Goal: Task Accomplishment & Management: Use online tool/utility

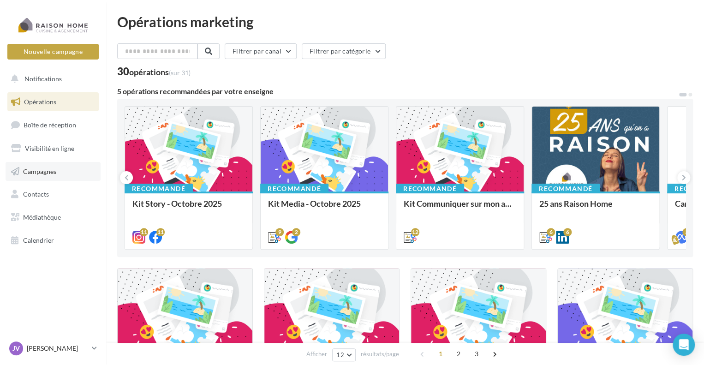
click at [87, 173] on link "Campagnes" at bounding box center [53, 171] width 95 height 19
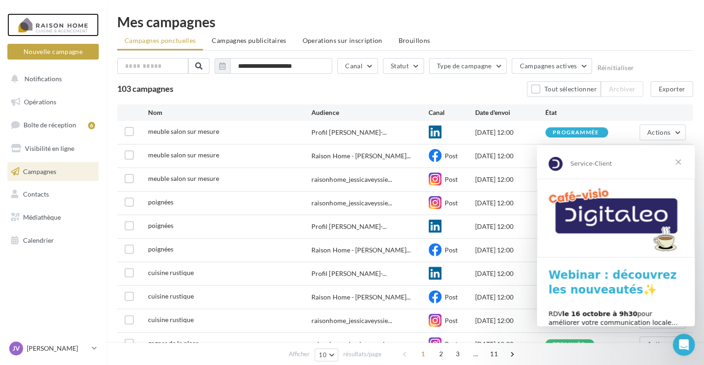
click at [72, 18] on div at bounding box center [53, 24] width 74 height 23
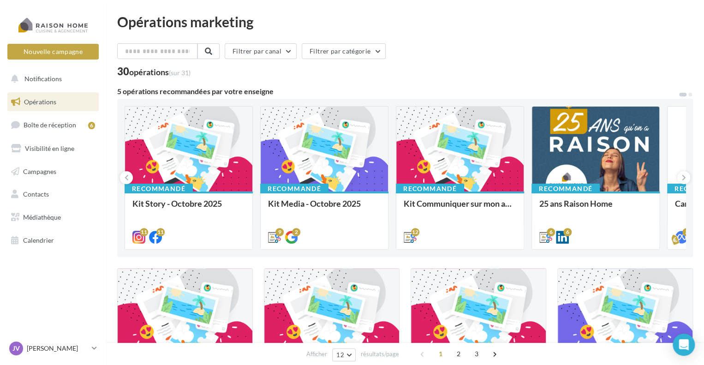
click at [0, 0] on div "Bonjour à tous, Tous vos posts du mois d'octobre sont là. À utiliser sans modér…" at bounding box center [0, 0] width 0 height 0
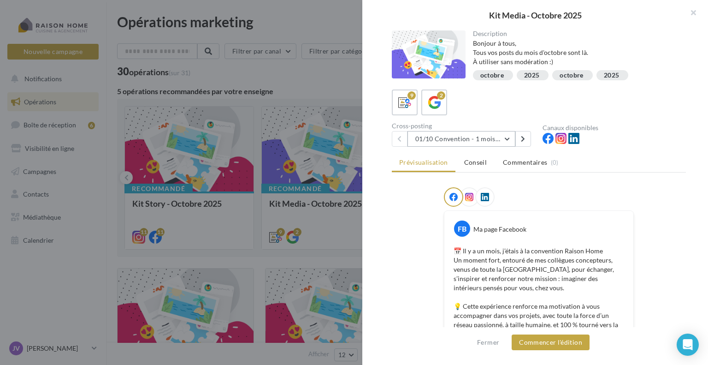
click at [476, 143] on button "01/10 Convention - 1 mois en arrière" at bounding box center [462, 139] width 108 height 16
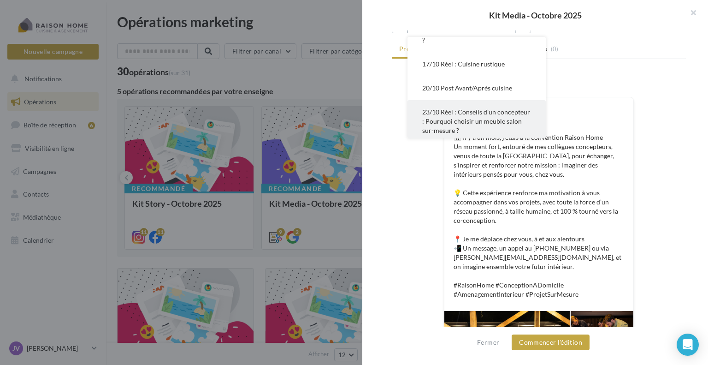
scroll to position [147, 0]
click at [511, 122] on span "23/10 Réel : Conseils d’un concepteur : Pourquoi choisir un meuble salon sur-me…" at bounding box center [476, 125] width 108 height 26
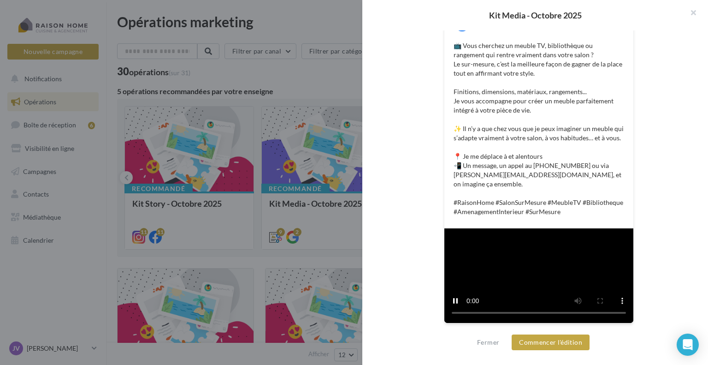
scroll to position [358, 0]
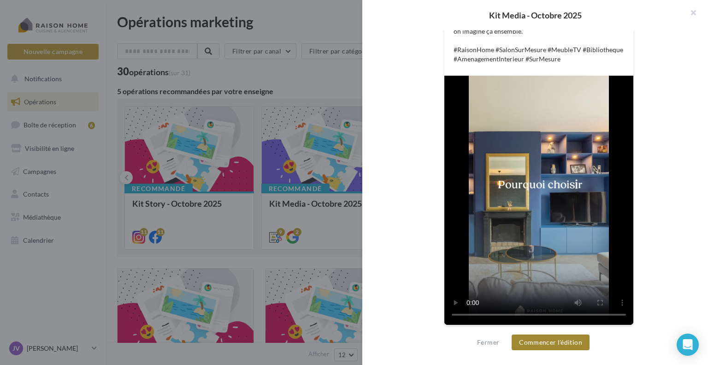
click at [555, 339] on button "Commencer l'édition" at bounding box center [551, 342] width 78 height 16
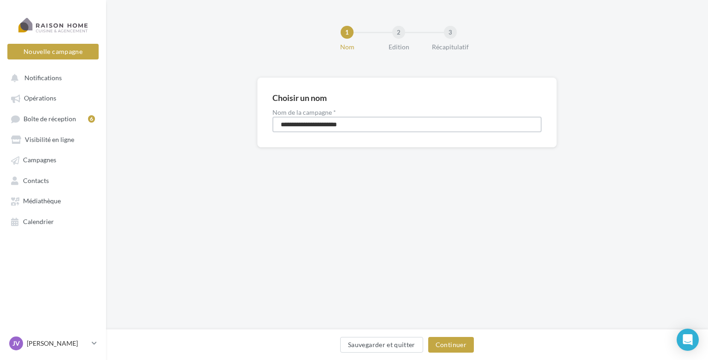
drag, startPoint x: 359, startPoint y: 117, endPoint x: 226, endPoint y: 106, distance: 133.8
click at [226, 106] on div "**********" at bounding box center [407, 127] width 602 height 100
click at [299, 125] on input "**********" at bounding box center [407, 125] width 269 height 16
type input "**********"
click at [454, 340] on button "Continuer" at bounding box center [451, 345] width 46 height 16
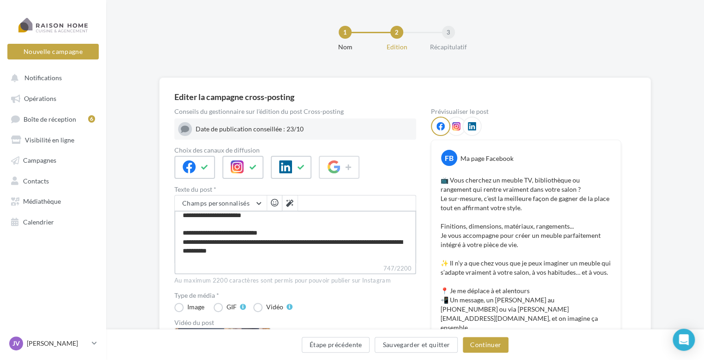
scroll to position [66, 0]
click at [237, 257] on textarea "**********" at bounding box center [295, 237] width 242 height 53
type textarea "**********"
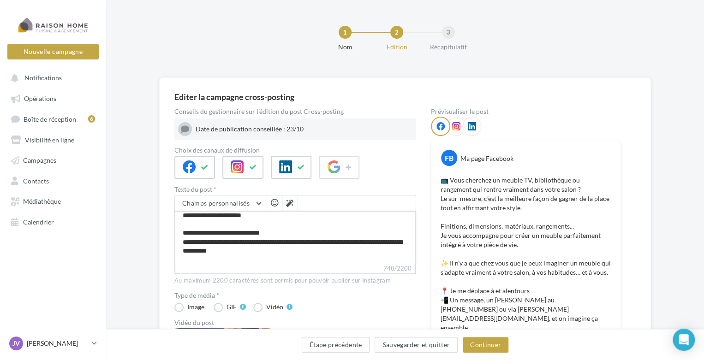
type textarea "**********"
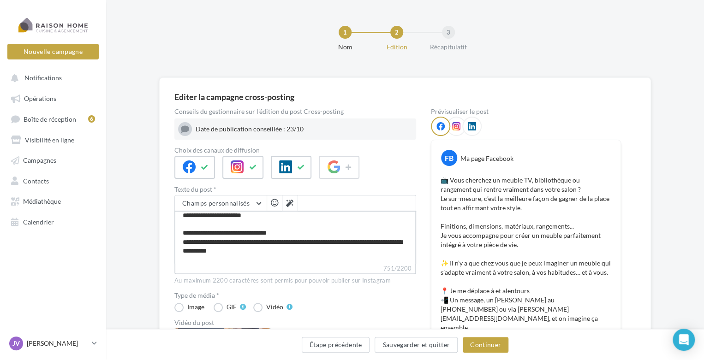
type textarea "**********"
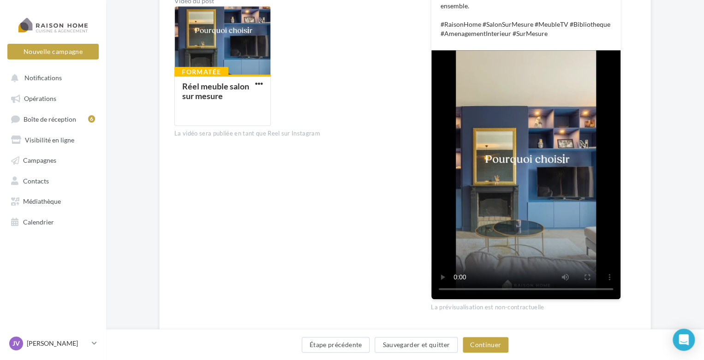
scroll to position [325, 0]
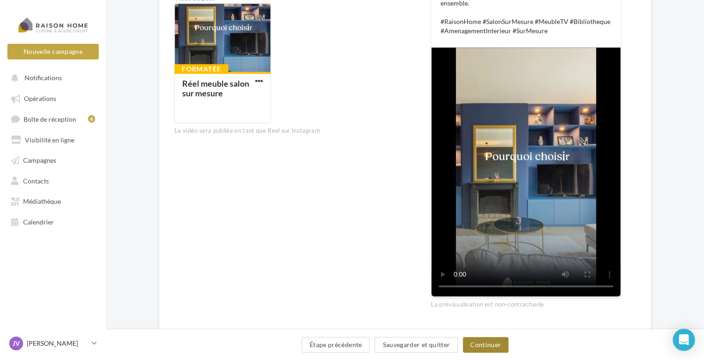
type textarea "**********"
click at [494, 346] on button "Continuer" at bounding box center [486, 345] width 46 height 16
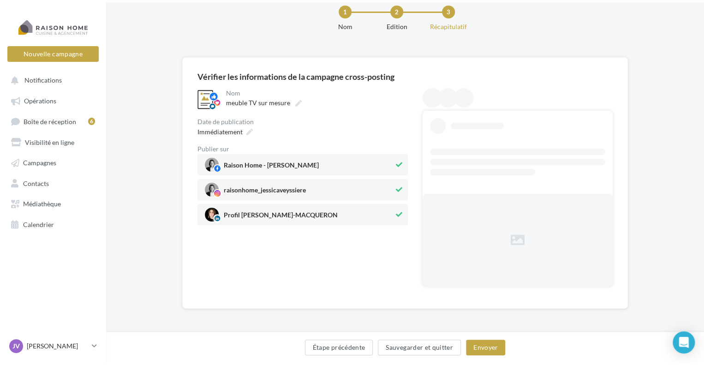
scroll to position [0, 0]
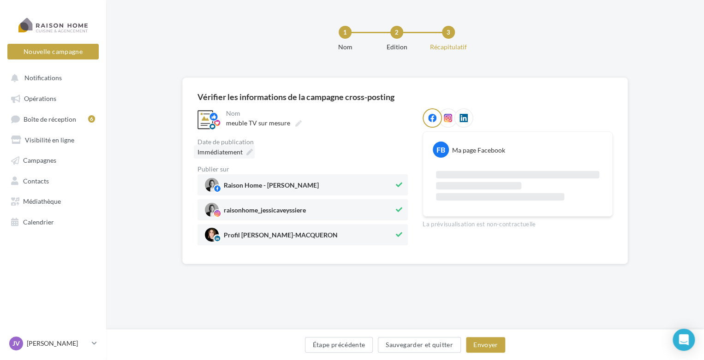
click at [250, 149] on div "Immédiatement" at bounding box center [224, 151] width 61 height 13
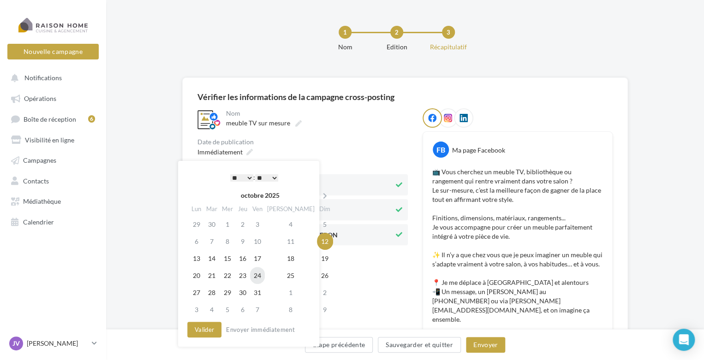
click at [265, 275] on td "24" at bounding box center [257, 275] width 15 height 17
click at [243, 180] on select "* * * * * * * * * * ** ** ** ** ** ** ** ** ** ** ** ** ** **" at bounding box center [241, 177] width 23 height 7
click at [275, 180] on select "** ** ** ** ** **" at bounding box center [266, 177] width 23 height 7
click at [211, 328] on button "Valider" at bounding box center [204, 330] width 34 height 16
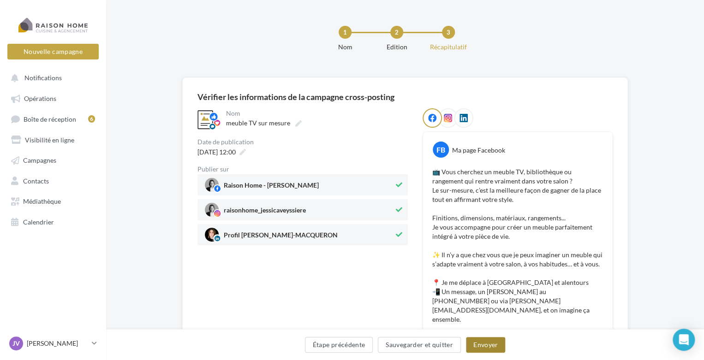
click at [481, 346] on button "Envoyer" at bounding box center [485, 345] width 39 height 16
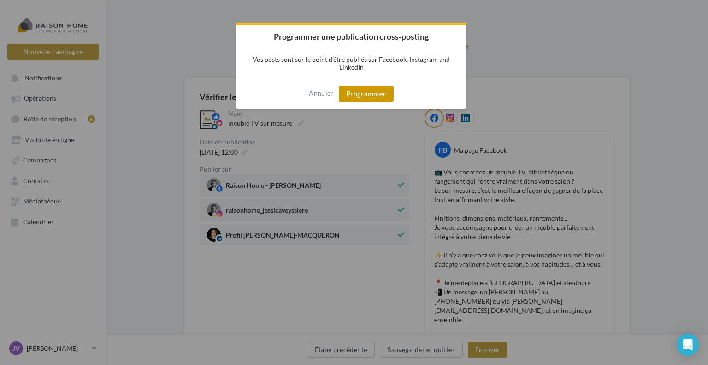
click at [363, 92] on button "Programmer" at bounding box center [366, 94] width 55 height 16
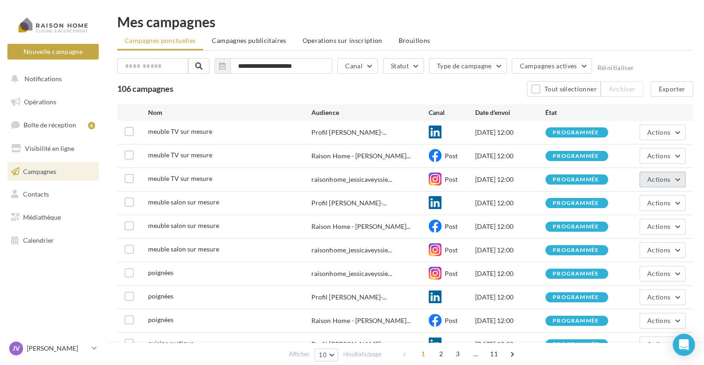
click at [653, 176] on span "Actions" at bounding box center [658, 179] width 23 height 8
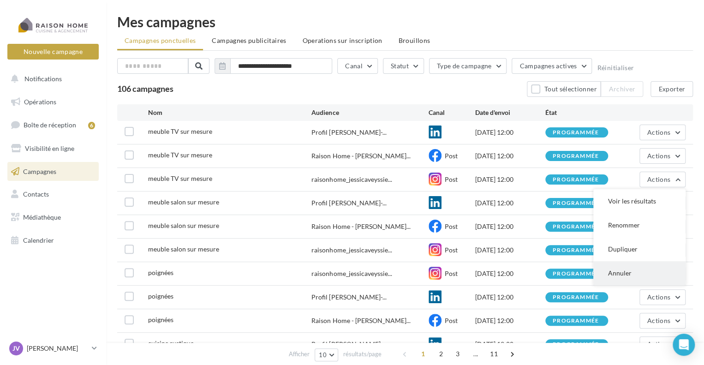
click at [622, 276] on button "Annuler" at bounding box center [639, 273] width 92 height 24
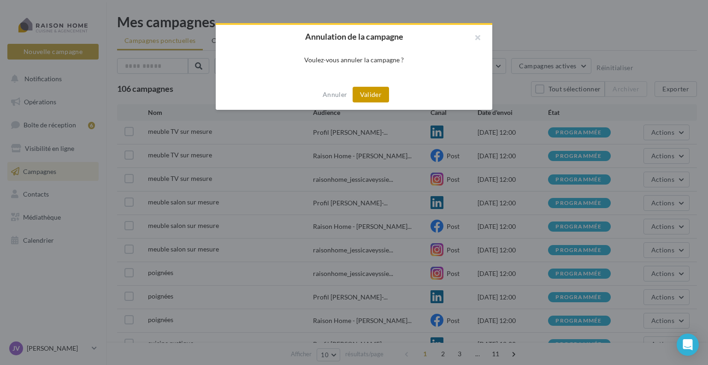
click at [376, 95] on button "Valider" at bounding box center [371, 95] width 36 height 16
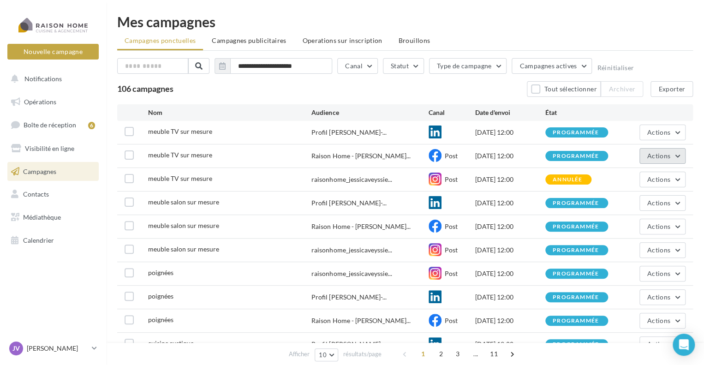
click at [667, 154] on span "Actions" at bounding box center [658, 156] width 23 height 8
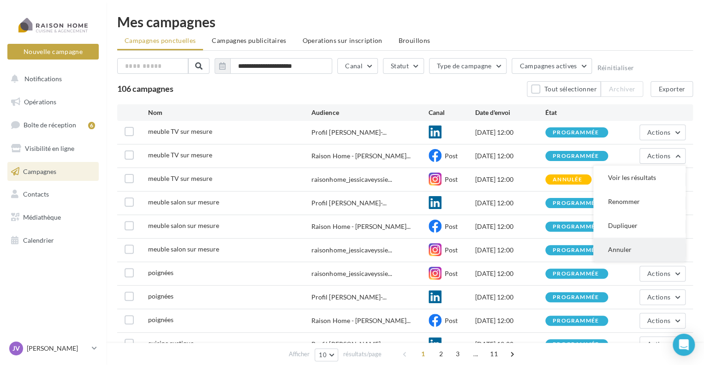
click at [645, 249] on button "Annuler" at bounding box center [639, 250] width 92 height 24
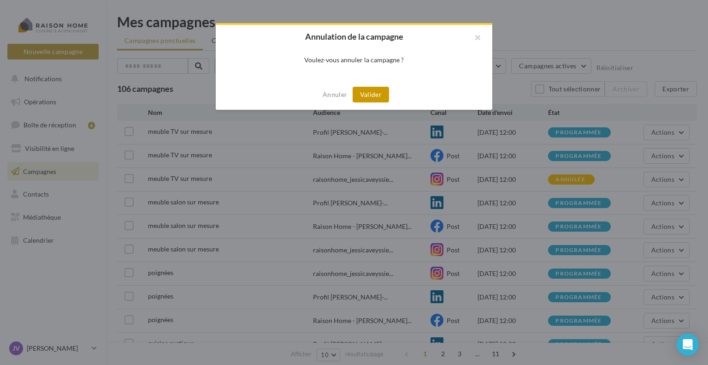
click at [378, 98] on button "Valider" at bounding box center [371, 95] width 36 height 16
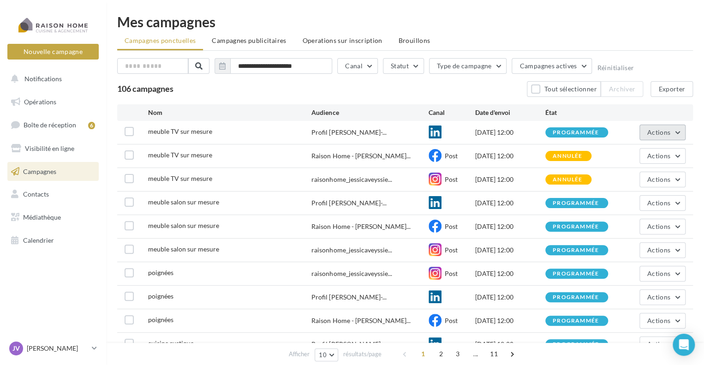
click at [669, 137] on button "Actions" at bounding box center [662, 133] width 46 height 16
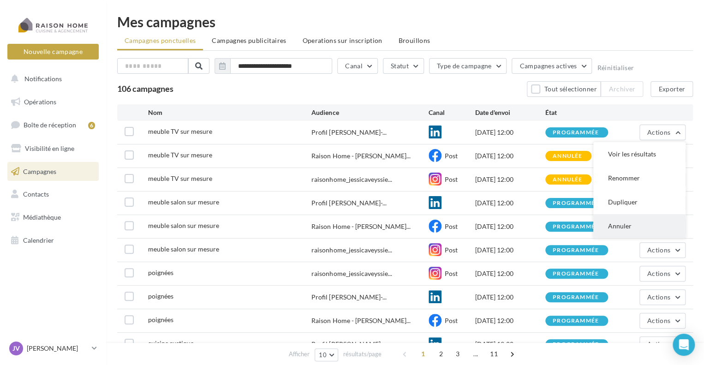
click at [628, 226] on button "Annuler" at bounding box center [639, 226] width 92 height 24
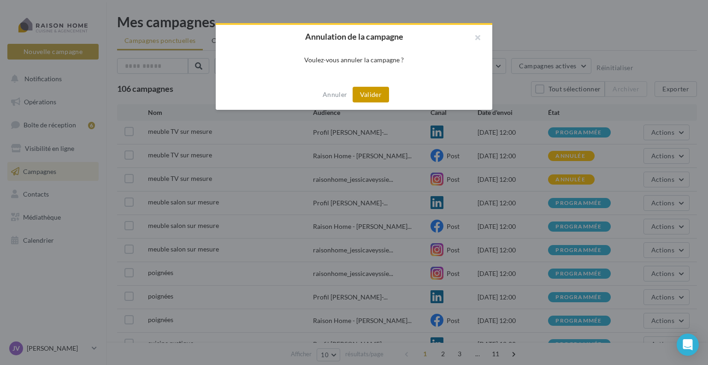
click at [378, 94] on button "Valider" at bounding box center [371, 95] width 36 height 16
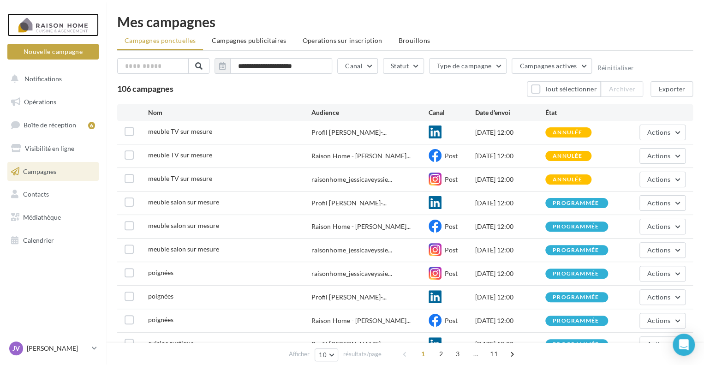
click at [56, 18] on div at bounding box center [53, 24] width 74 height 23
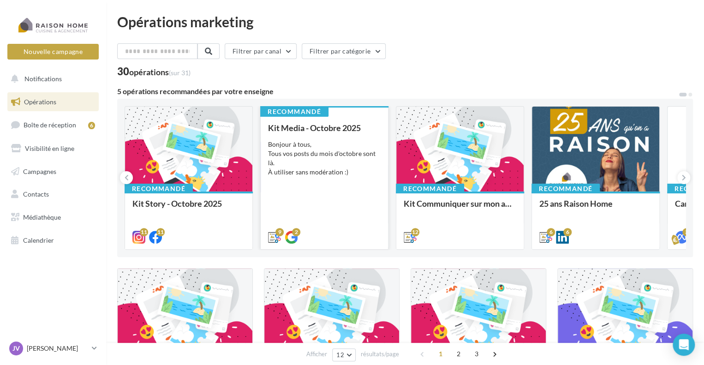
click at [327, 166] on div "Bonjour à tous, Tous vos posts du mois d'octobre sont là. À utiliser sans modér…" at bounding box center [324, 158] width 113 height 37
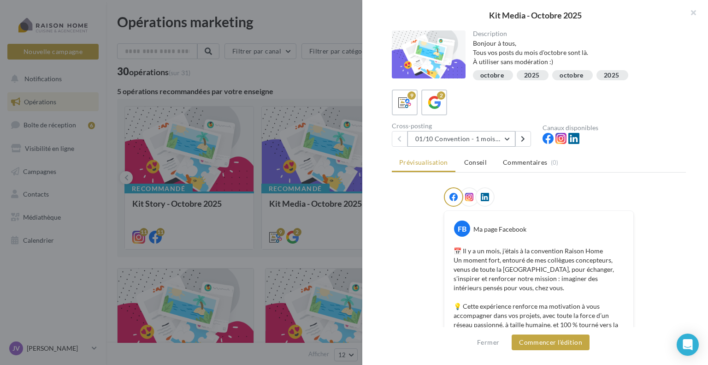
click at [495, 140] on button "01/10 Convention - 1 mois en arrière" at bounding box center [462, 139] width 108 height 16
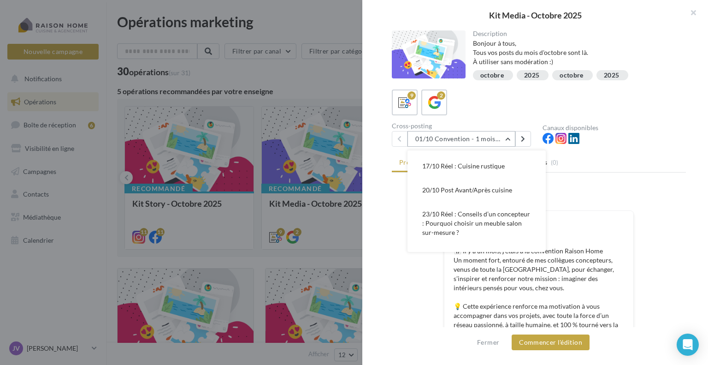
scroll to position [159, 0]
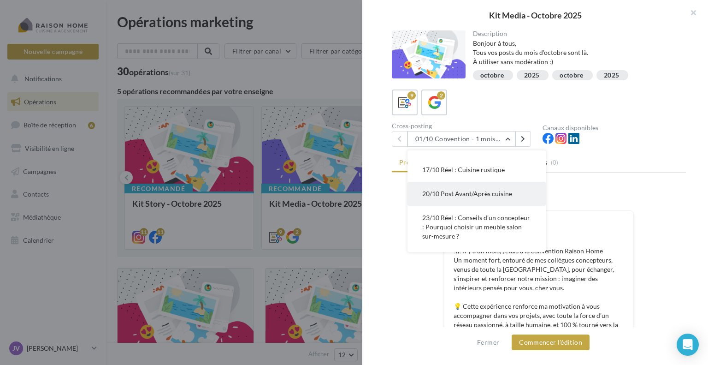
click at [494, 196] on span "20/10 Post Avant/Après cuisine" at bounding box center [467, 194] width 90 height 8
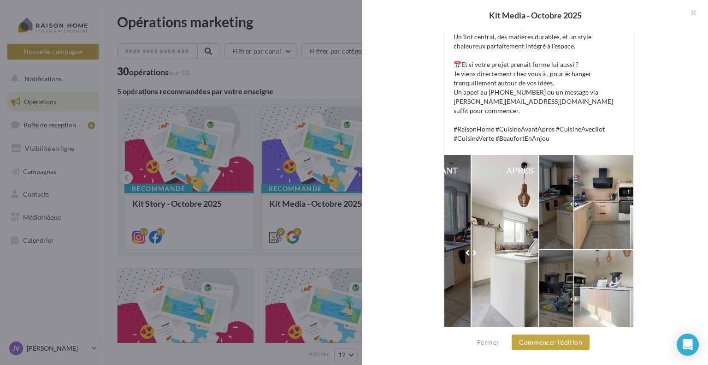
scroll to position [280, 0]
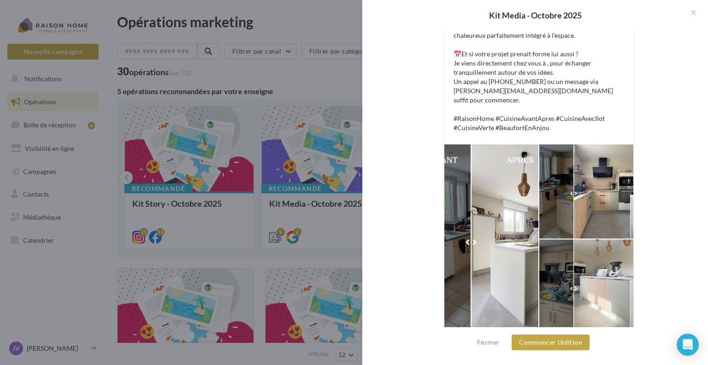
click at [460, 231] on div at bounding box center [492, 238] width 94 height 189
click at [472, 232] on div at bounding box center [492, 238] width 94 height 189
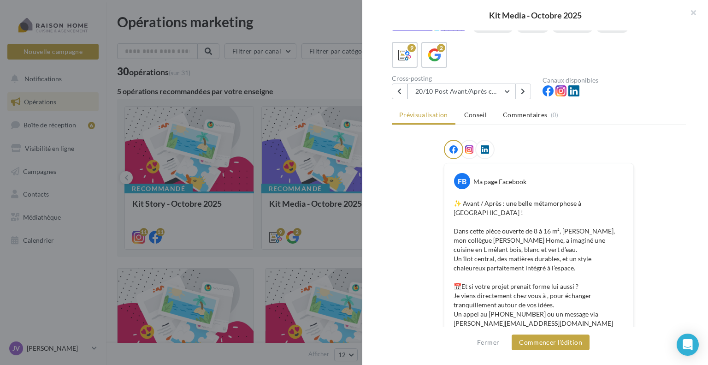
scroll to position [47, 0]
click at [450, 88] on button "20/10 Post Avant/Après cuisine" at bounding box center [462, 92] width 108 height 16
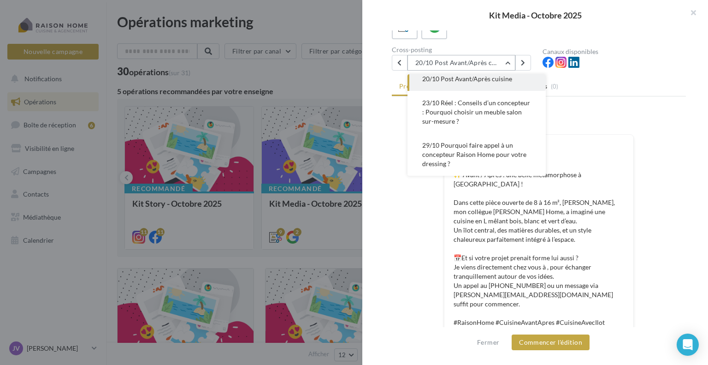
scroll to position [77, 0]
click at [456, 143] on span "29/10 Pourquoi faire appel à un concepteur Raison Home pour votre dressing ?" at bounding box center [474, 153] width 104 height 26
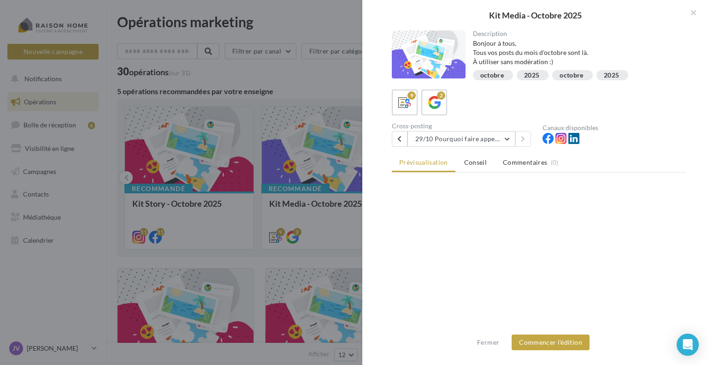
scroll to position [0, 0]
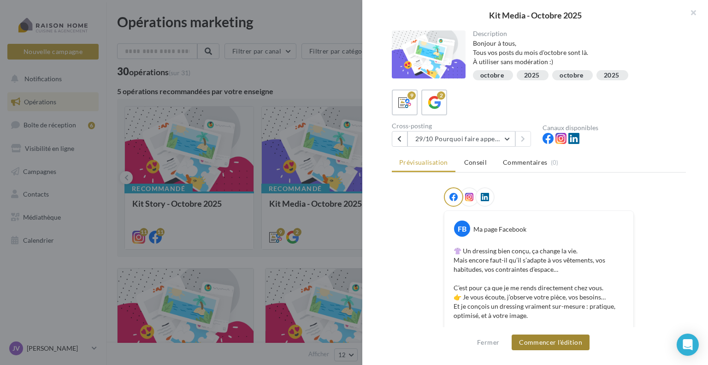
click at [544, 343] on button "Commencer l'édition" at bounding box center [551, 342] width 78 height 16
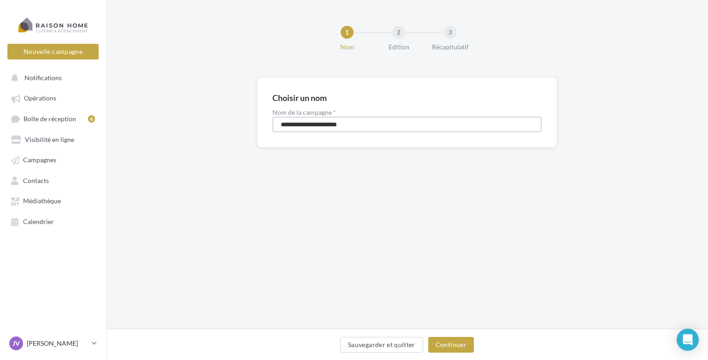
drag, startPoint x: 439, startPoint y: 127, endPoint x: 243, endPoint y: 125, distance: 196.5
click at [243, 125] on div "**********" at bounding box center [407, 127] width 602 height 100
type input "**********"
click at [458, 341] on button "Continuer" at bounding box center [451, 345] width 46 height 16
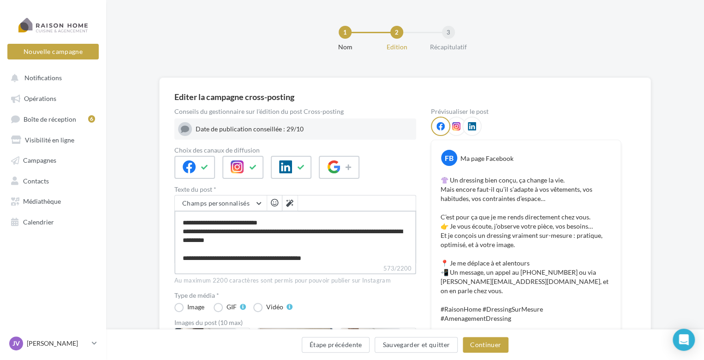
scroll to position [59, 0]
click at [239, 237] on textarea "**********" at bounding box center [295, 237] width 242 height 53
type textarea "**********"
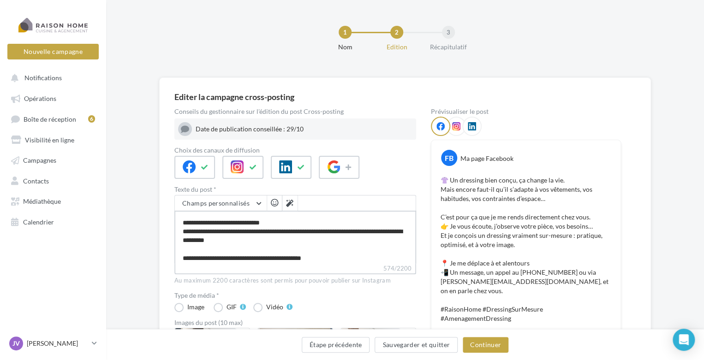
type textarea "**********"
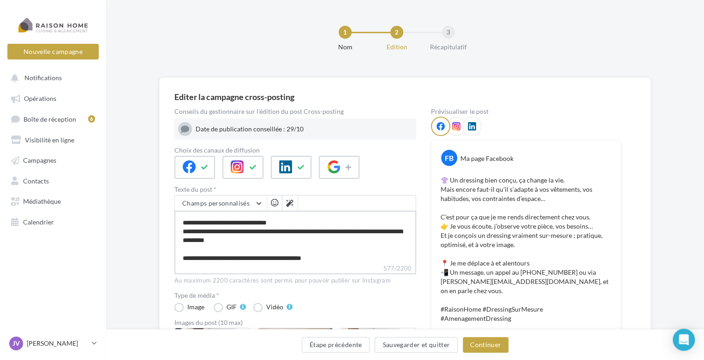
type textarea "**********"
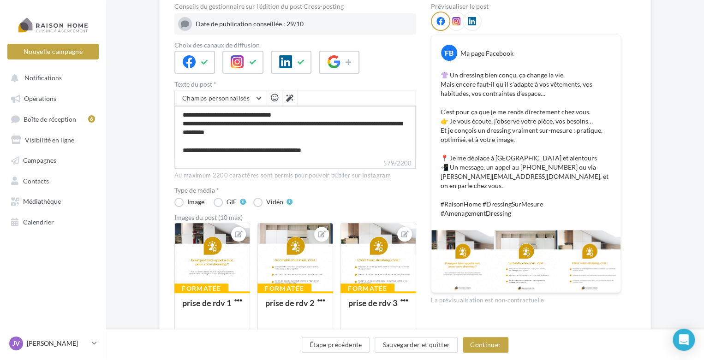
scroll to position [105, 0]
type textarea "**********"
click at [487, 342] on button "Continuer" at bounding box center [486, 345] width 46 height 16
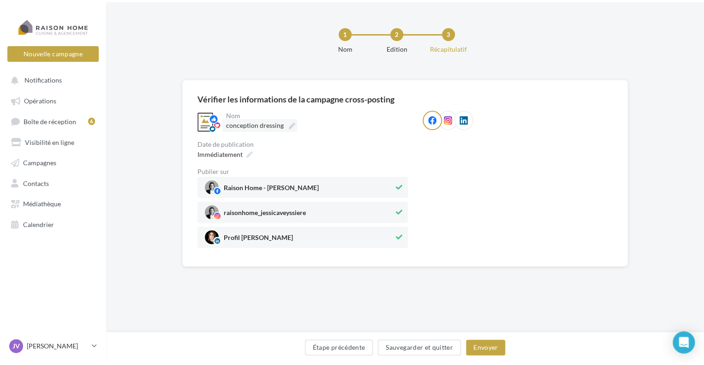
scroll to position [0, 0]
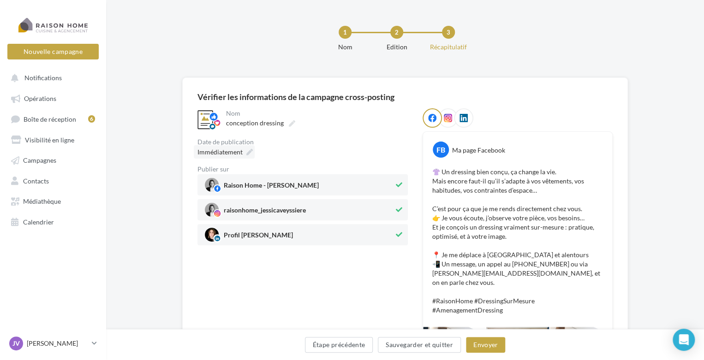
click at [244, 153] on div "Immédiatement" at bounding box center [224, 151] width 61 height 13
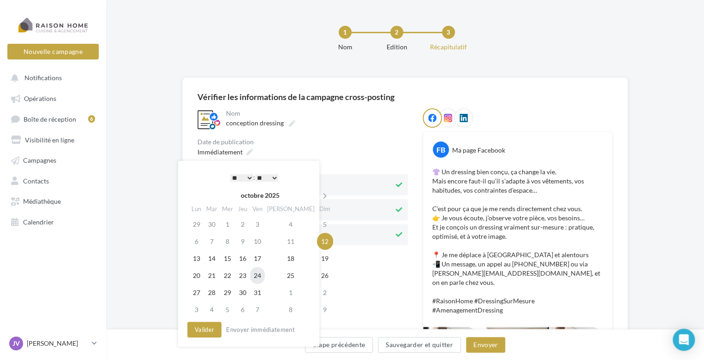
click at [265, 278] on td "24" at bounding box center [257, 275] width 15 height 17
click at [247, 180] on select "* * * * * * * * * * ** ** ** ** ** ** ** ** ** ** ** ** ** **" at bounding box center [241, 177] width 23 height 7
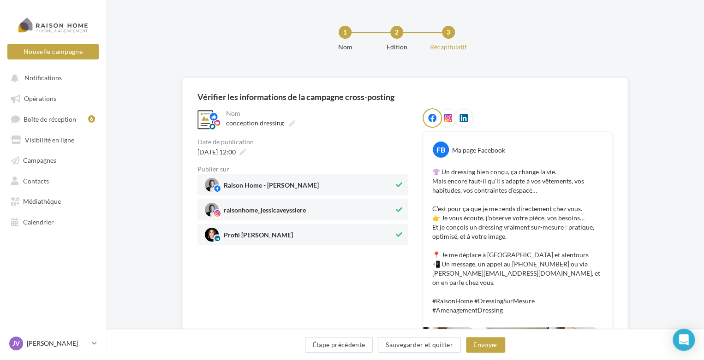
click at [310, 132] on div "**********" at bounding box center [302, 176] width 210 height 137
click at [482, 343] on button "Envoyer" at bounding box center [485, 345] width 39 height 16
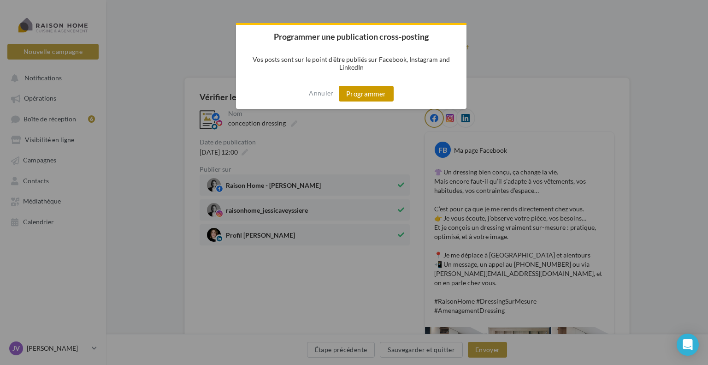
click at [375, 86] on button "Programmer" at bounding box center [366, 94] width 55 height 16
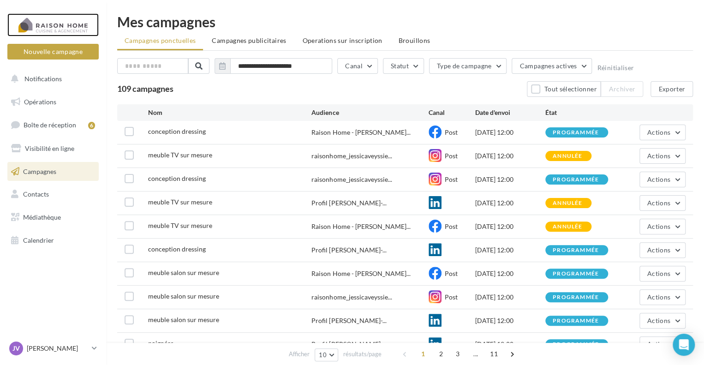
click at [59, 30] on div at bounding box center [53, 24] width 74 height 23
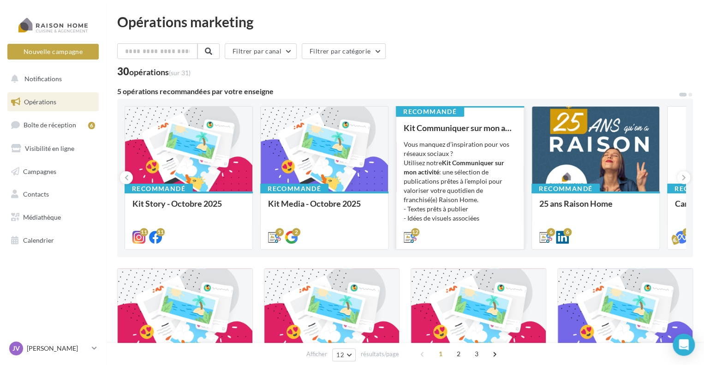
click at [476, 177] on div "Vous manquez d’inspiration pour vos réseaux sociaux ? Utilisez notre Kit Commun…" at bounding box center [460, 186] width 113 height 92
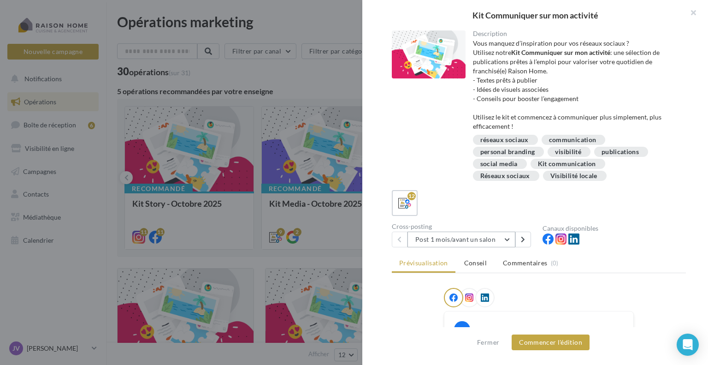
click at [476, 238] on button "Post 1 mois/avant un salon" at bounding box center [462, 240] width 108 height 16
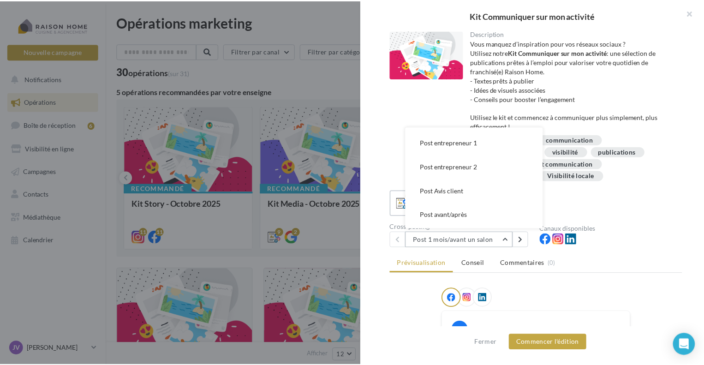
scroll to position [186, 0]
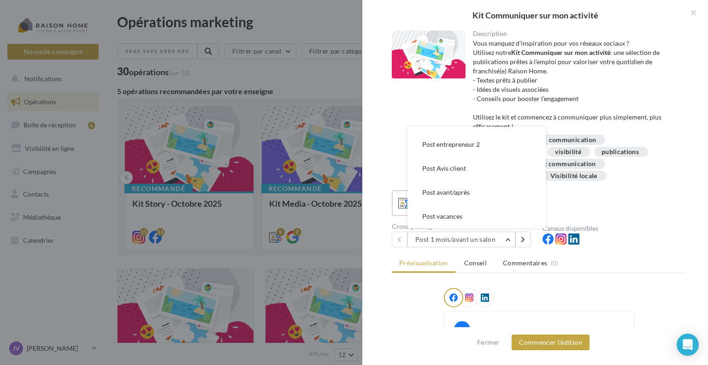
click at [561, 201] on div "12" at bounding box center [539, 203] width 294 height 26
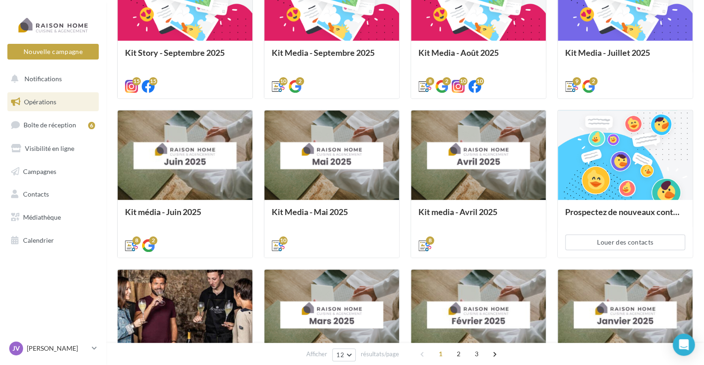
scroll to position [446, 0]
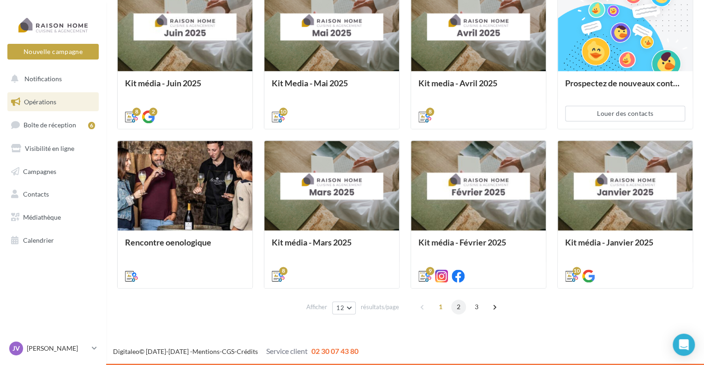
click at [458, 304] on span "2" at bounding box center [458, 306] width 15 height 15
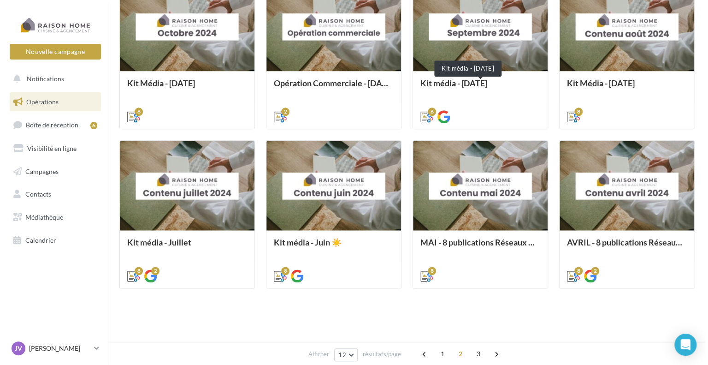
scroll to position [231, 0]
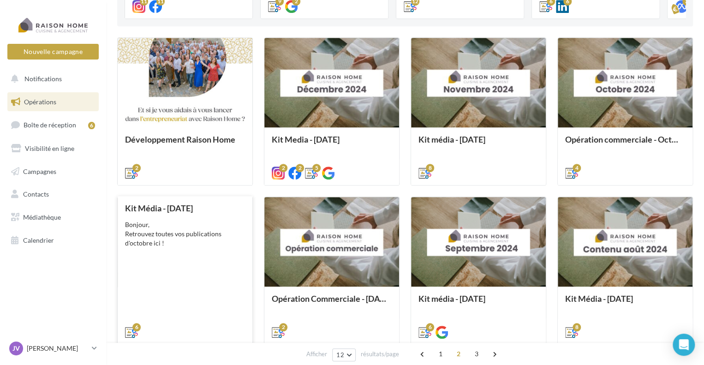
click at [208, 240] on div "Bonjour, Retrouvez toutes vos publications d'octobre ici !" at bounding box center [185, 234] width 120 height 28
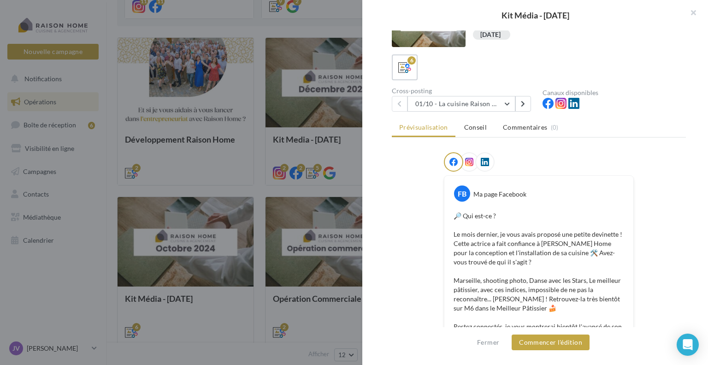
scroll to position [30, 0]
click at [488, 105] on button "01/10 - La cuisine Raison Home de cette actrice" at bounding box center [462, 105] width 108 height 16
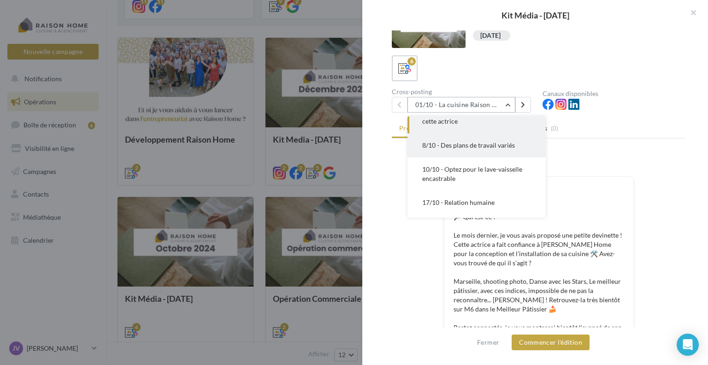
scroll to position [18, 0]
click at [487, 141] on span "8/10 - Des plans de travail variés" at bounding box center [468, 143] width 93 height 8
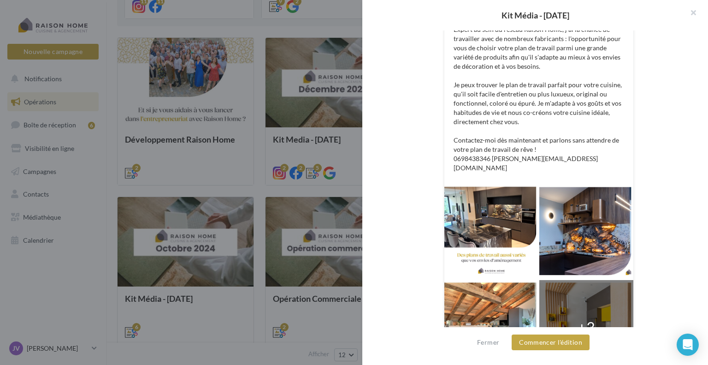
scroll to position [244, 0]
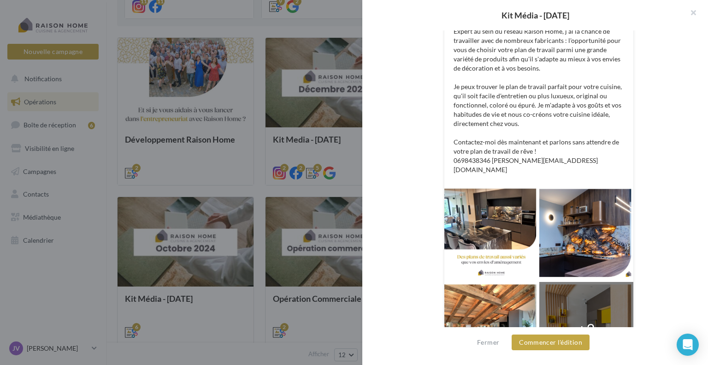
click at [590, 319] on div "+3" at bounding box center [587, 329] width 18 height 21
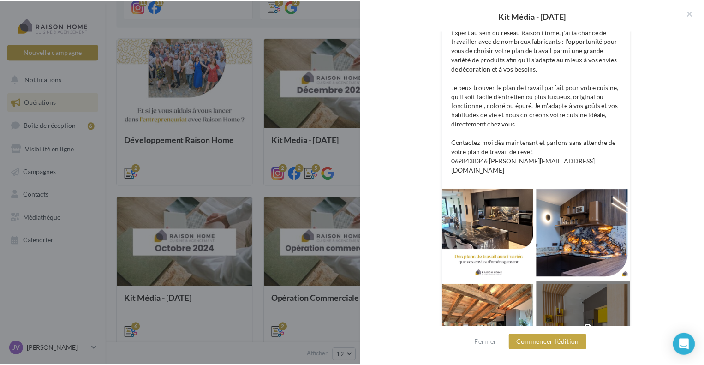
scroll to position [286, 0]
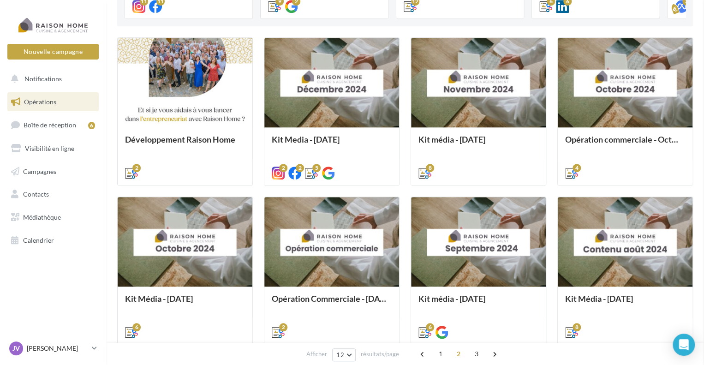
click at [316, 258] on div "Opérations marketing Filtrer par canal Filtrer par catégorie 30 opérations (sur…" at bounding box center [405, 158] width 576 height 749
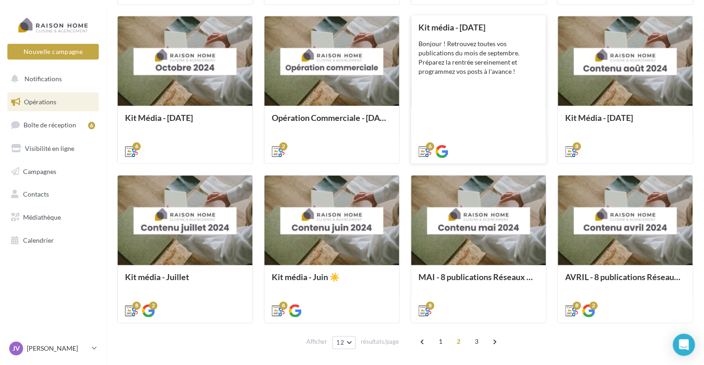
scroll to position [419, 0]
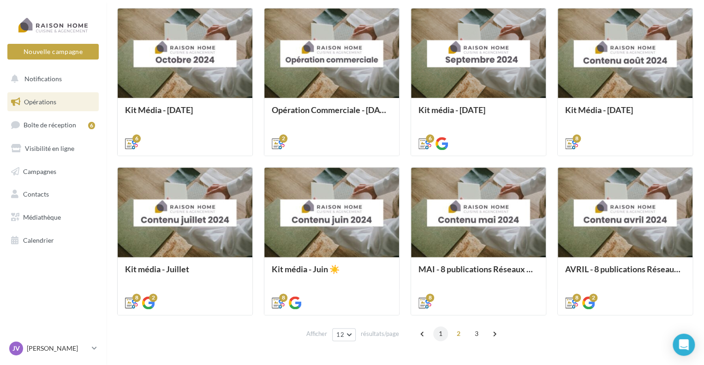
click at [441, 330] on span "1" at bounding box center [440, 333] width 15 height 15
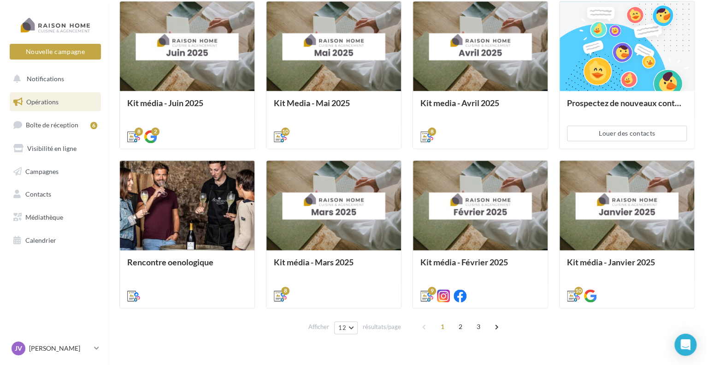
scroll to position [431, 0]
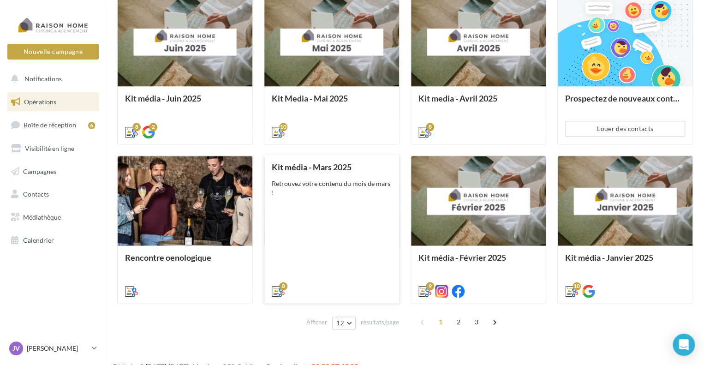
click at [361, 185] on div "Retrouvez votre contenu du mois de mars !" at bounding box center [332, 193] width 120 height 28
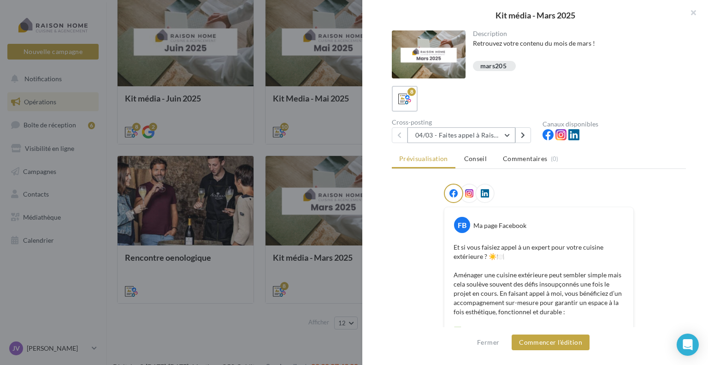
click at [468, 133] on button "04/03 - Faites appel à Raison Home pour votre cuisine extérieure" at bounding box center [462, 135] width 108 height 16
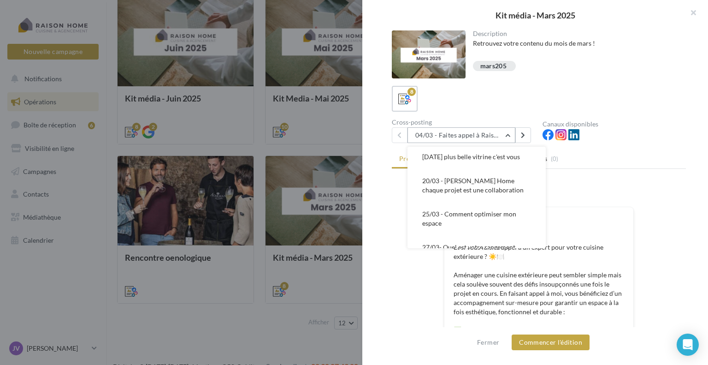
scroll to position [121, 0]
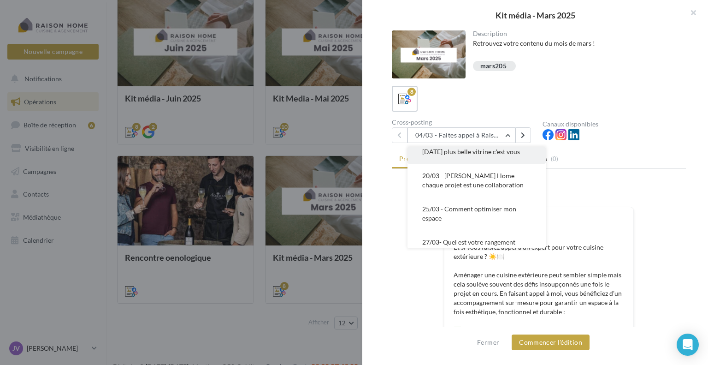
click at [499, 164] on button "18/03 - Ma plus belle vitrine c'est vous" at bounding box center [477, 152] width 138 height 24
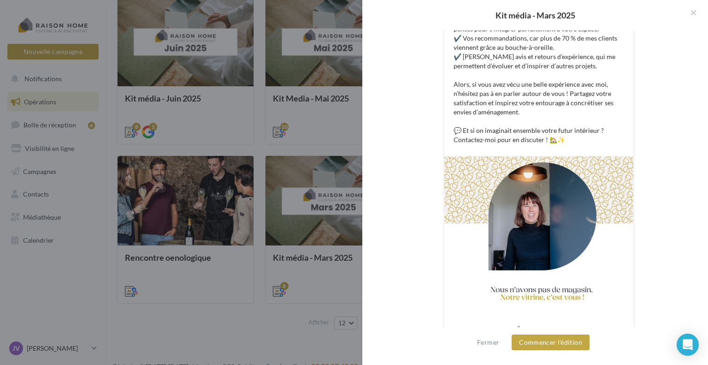
scroll to position [320, 0]
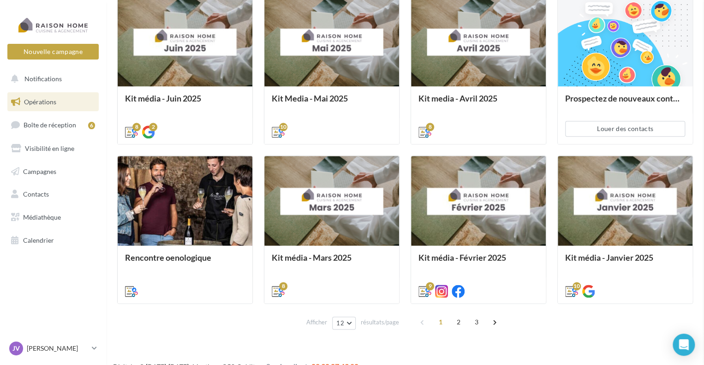
click at [321, 340] on div "Kit média - Mars 2025 Description Retrouvez votre contenu du mois de mars ! mar…" at bounding box center [405, 340] width 576 height 0
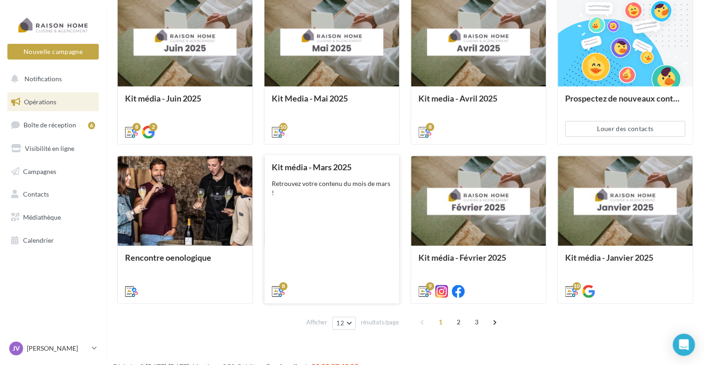
click at [356, 185] on div "Retrouvez votre contenu du mois de mars !" at bounding box center [332, 193] width 120 height 28
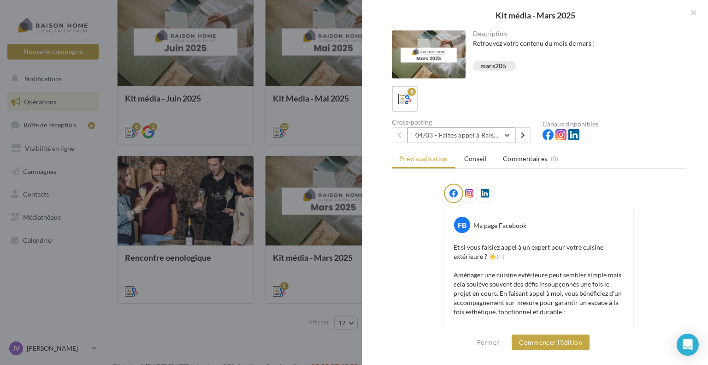
click at [494, 134] on button "04/03 - Faites appel à Raison Home pour votre cuisine extérieure" at bounding box center [462, 135] width 108 height 16
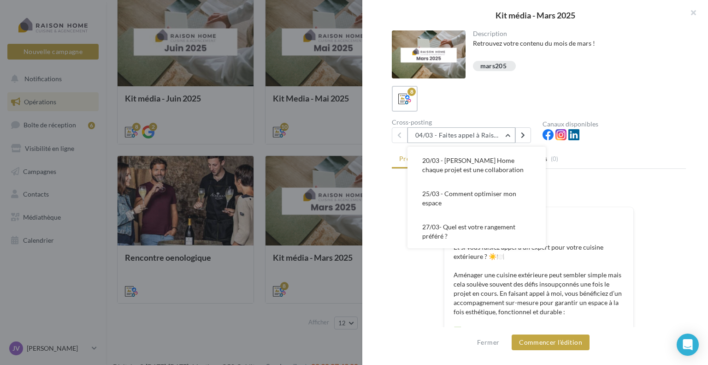
scroll to position [145, 0]
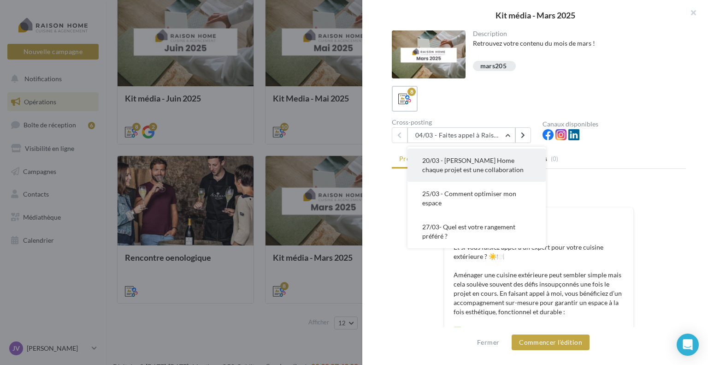
click at [489, 173] on span "20/03 - Chez Raison Home chaque projet est une collaboration" at bounding box center [472, 164] width 101 height 17
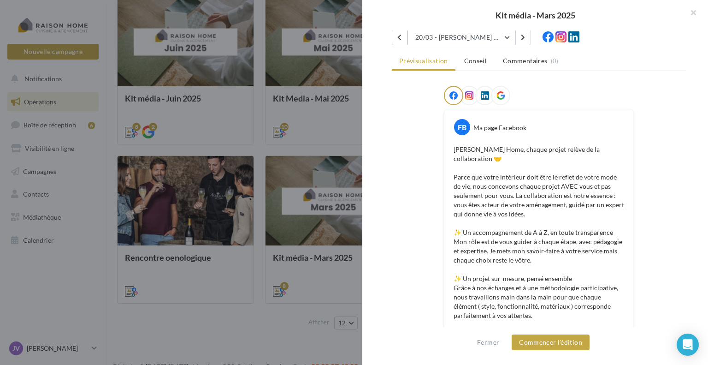
scroll to position [97, 0]
click at [494, 36] on button "20/03 - Chez Raison Home chaque projet est une collaboration" at bounding box center [462, 38] width 108 height 16
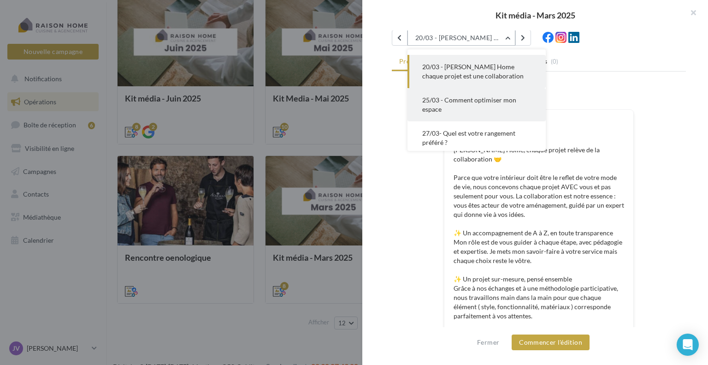
scroll to position [155, 0]
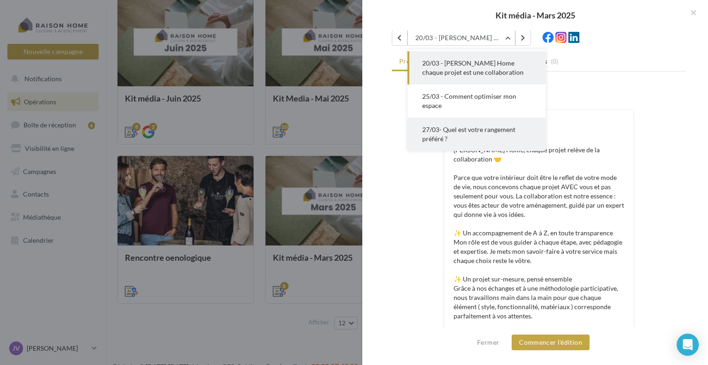
click at [496, 132] on span "27/03- Quel est votre rangement préféré ?" at bounding box center [468, 133] width 93 height 17
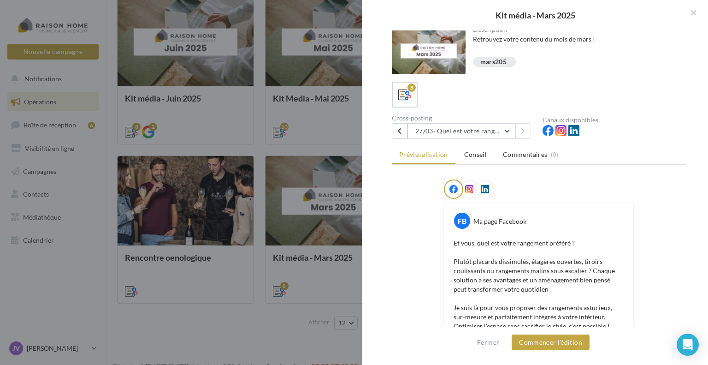
scroll to position [0, 0]
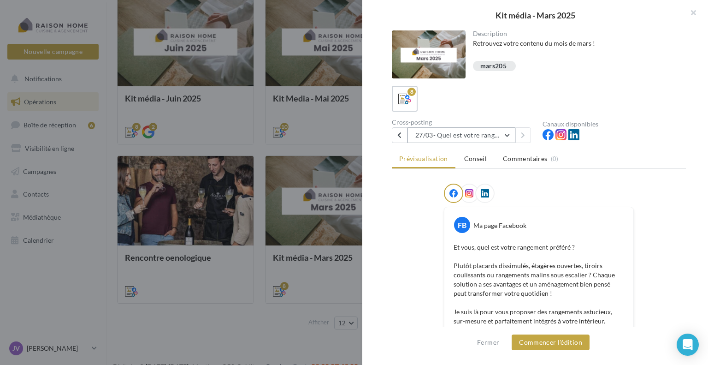
click at [497, 130] on button "27/03- Quel est votre rangement préféré ?" at bounding box center [462, 135] width 108 height 16
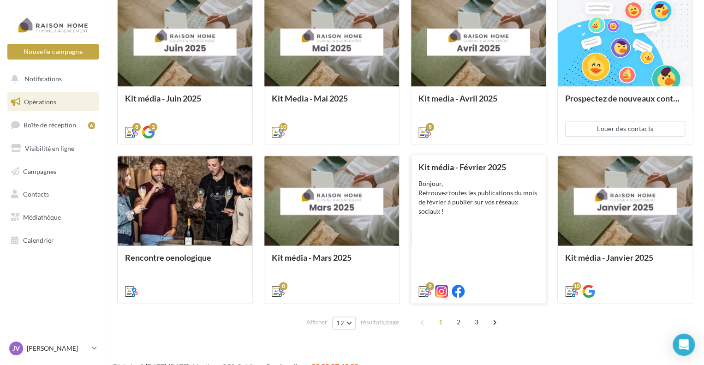
click at [479, 191] on div "Bonjour, Retrouvez toutes les publications du mois de février à publier sur vos…" at bounding box center [478, 202] width 120 height 46
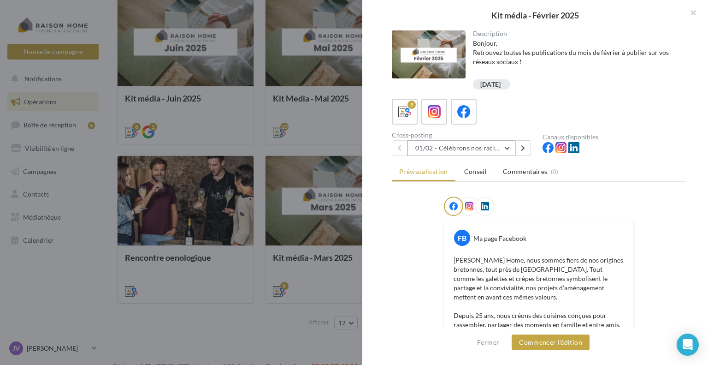
click at [493, 142] on button "01/02 - Célébrons nos racines bretonnes" at bounding box center [462, 148] width 108 height 16
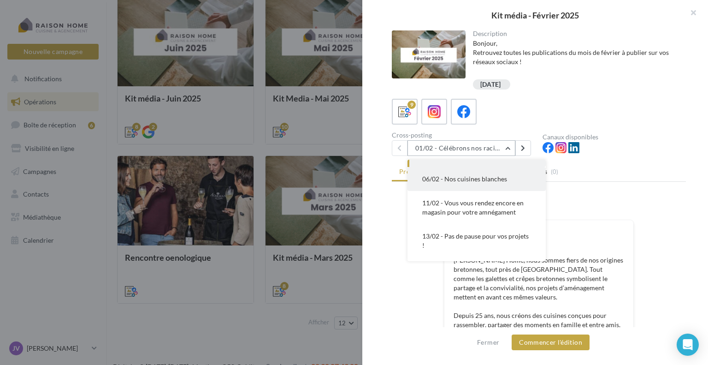
scroll to position [42, 0]
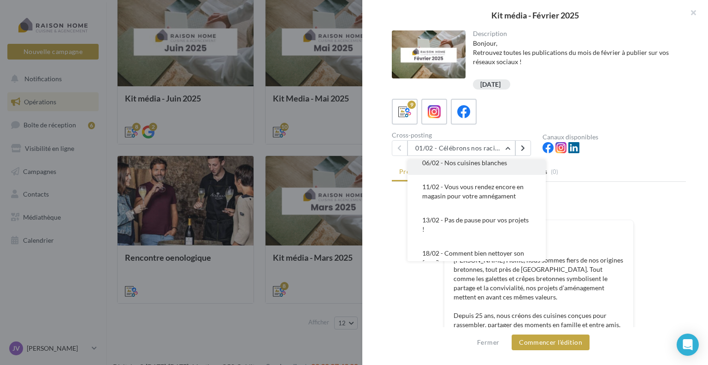
click at [501, 164] on span "06/02 - Nos cuisines blanches" at bounding box center [464, 163] width 85 height 8
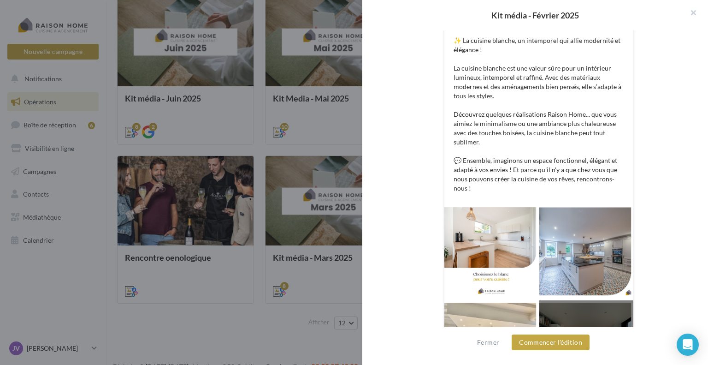
scroll to position [222, 0]
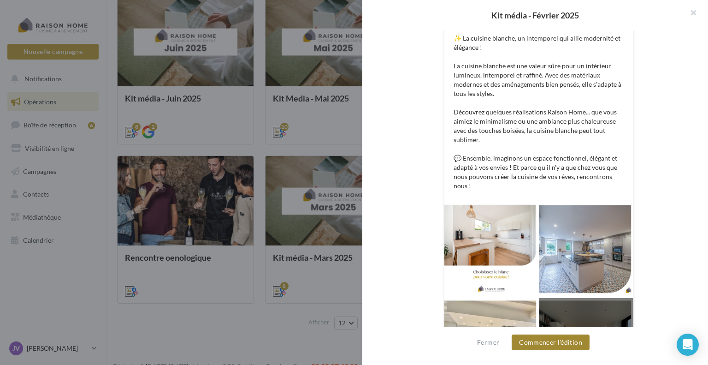
click at [572, 340] on button "Commencer l'édition" at bounding box center [551, 342] width 78 height 16
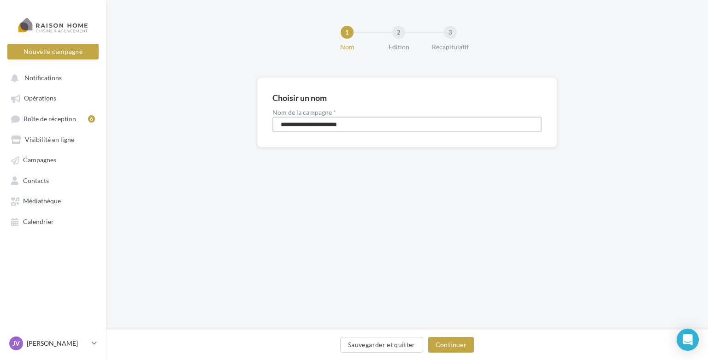
click at [393, 123] on input "**********" at bounding box center [407, 125] width 269 height 16
drag, startPoint x: 393, startPoint y: 123, endPoint x: 219, endPoint y: 120, distance: 174.4
click at [219, 120] on div "**********" at bounding box center [407, 127] width 602 height 100
type input "**********"
click at [434, 343] on button "Continuer" at bounding box center [451, 345] width 46 height 16
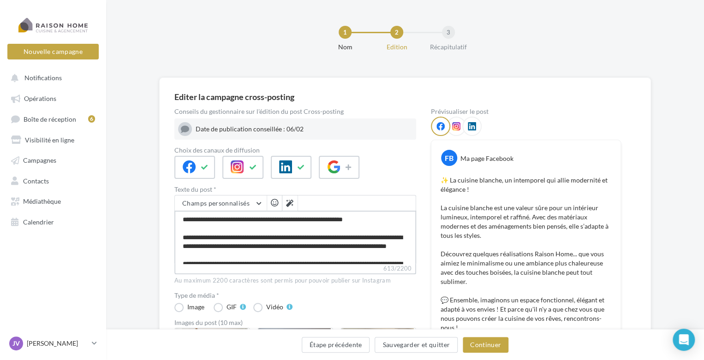
click at [190, 220] on textarea "**********" at bounding box center [295, 237] width 242 height 53
type textarea "**********"
click at [275, 208] on button "button" at bounding box center [274, 203] width 11 height 11
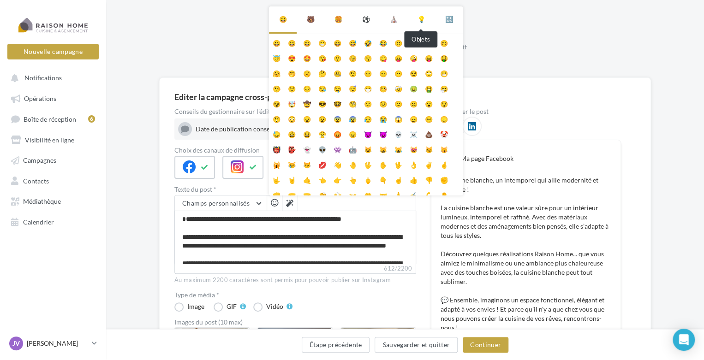
click at [421, 20] on div "💡" at bounding box center [421, 19] width 8 height 11
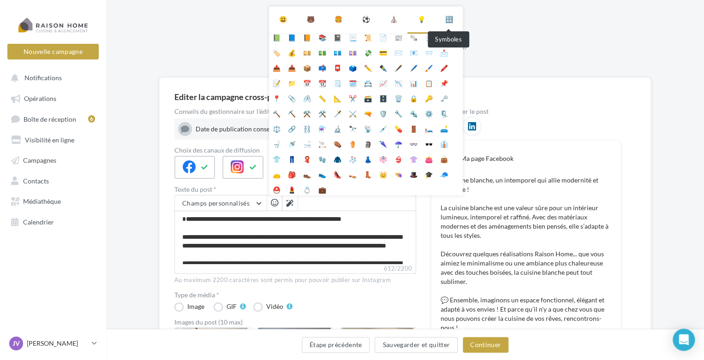
click at [446, 18] on div "🔣" at bounding box center [449, 19] width 8 height 11
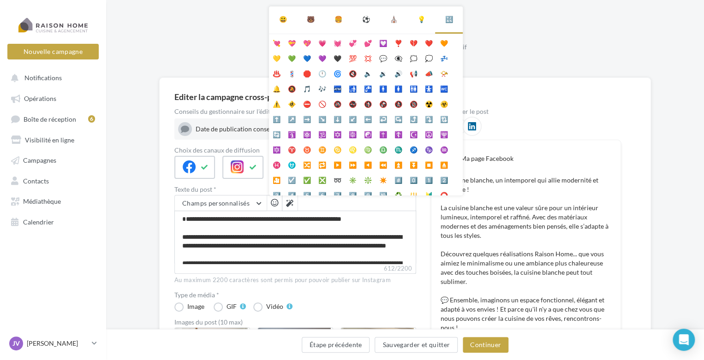
click at [343, 18] on div "🍔" at bounding box center [338, 19] width 28 height 26
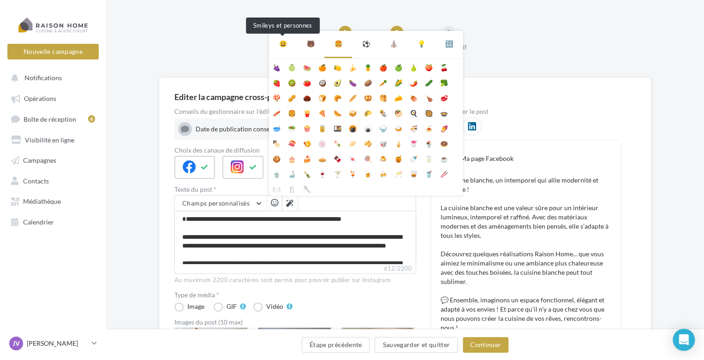
click at [283, 44] on div "😃" at bounding box center [283, 43] width 8 height 11
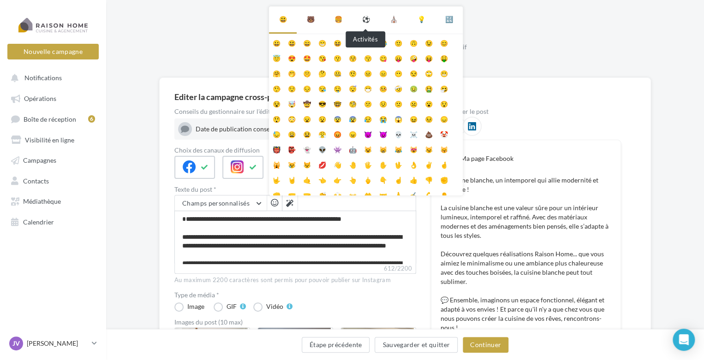
click at [367, 17] on div "⚽" at bounding box center [366, 19] width 8 height 11
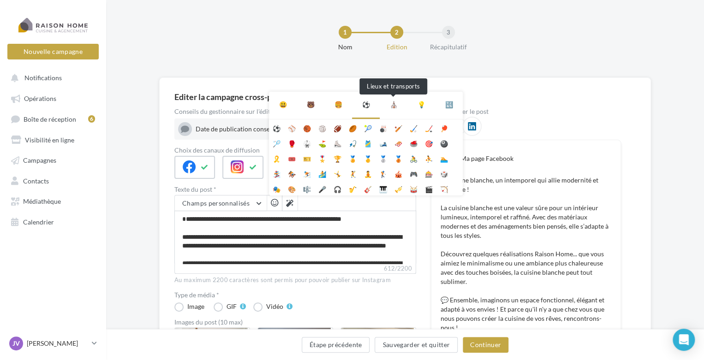
click at [393, 101] on div "⛪" at bounding box center [394, 104] width 8 height 11
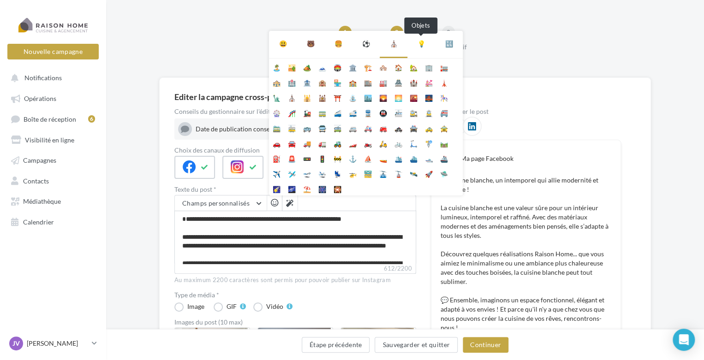
click at [421, 43] on div "💡" at bounding box center [421, 43] width 8 height 11
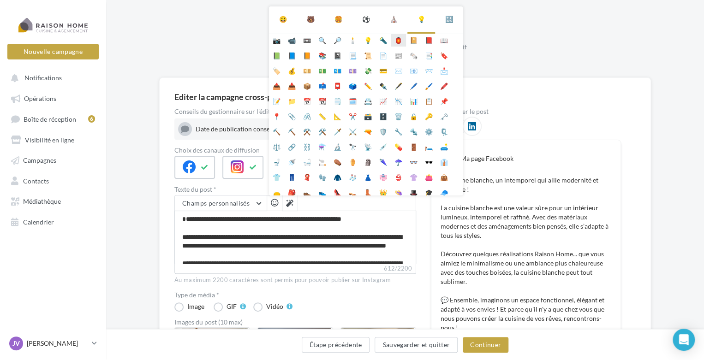
scroll to position [82, 0]
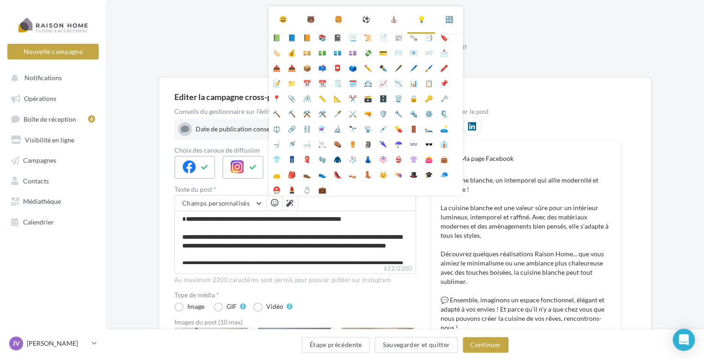
click at [443, 18] on div "🔣" at bounding box center [449, 19] width 28 height 26
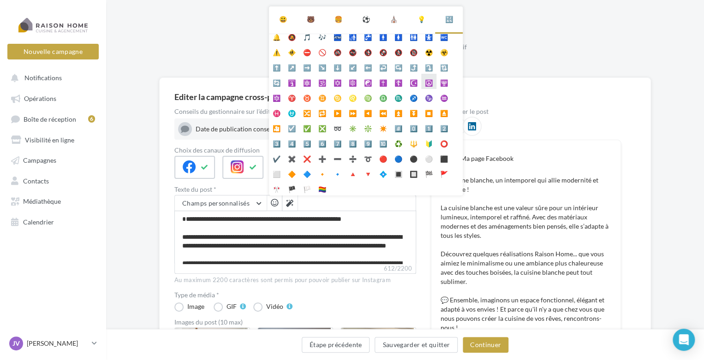
scroll to position [0, 0]
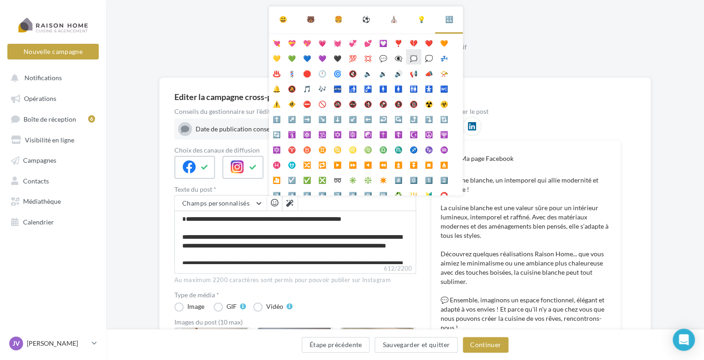
click at [414, 59] on li "🗯️" at bounding box center [413, 56] width 15 height 15
type textarea "**********"
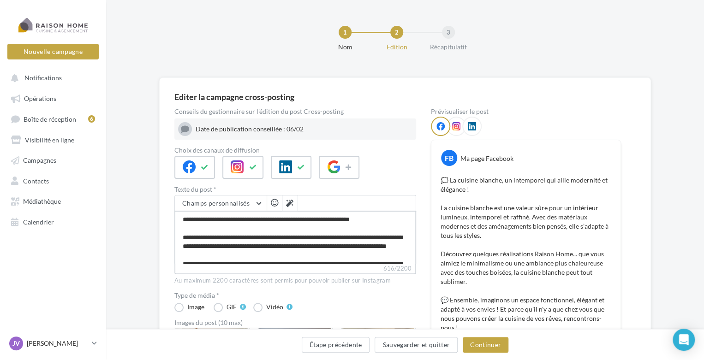
type textarea "**********"
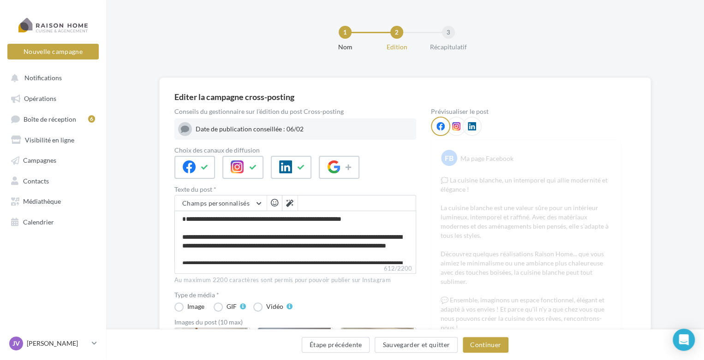
click at [276, 203] on span "button" at bounding box center [274, 203] width 7 height 8
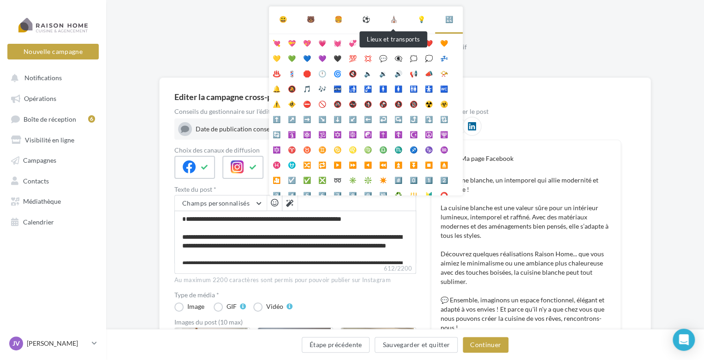
click at [391, 21] on div "⛪" at bounding box center [394, 19] width 8 height 11
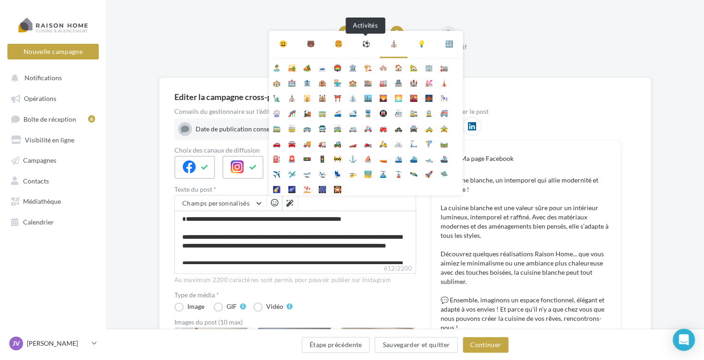
click at [367, 42] on div "⚽" at bounding box center [366, 43] width 8 height 11
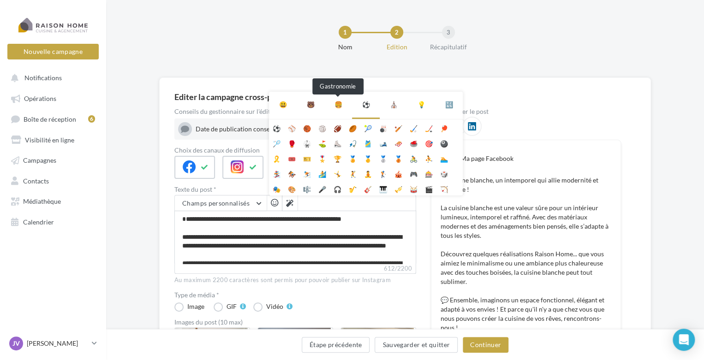
click at [339, 105] on div "🍔" at bounding box center [338, 104] width 8 height 11
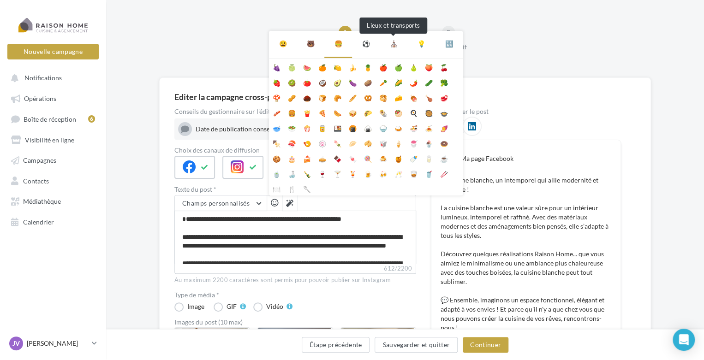
click at [391, 46] on div "⛪" at bounding box center [394, 43] width 8 height 11
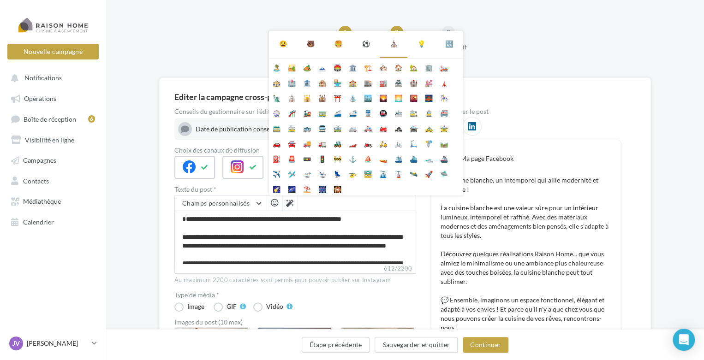
click at [415, 45] on div "💡" at bounding box center [421, 44] width 28 height 26
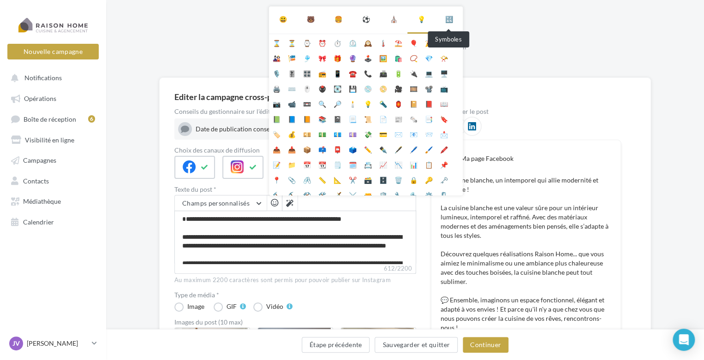
click at [445, 22] on div "🔣" at bounding box center [449, 19] width 8 height 11
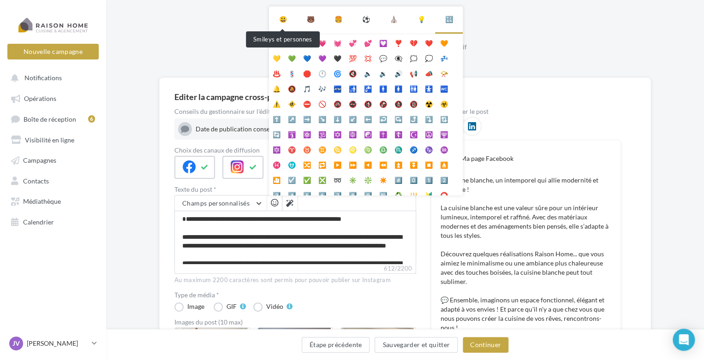
click at [284, 19] on div "😃" at bounding box center [283, 19] width 8 height 11
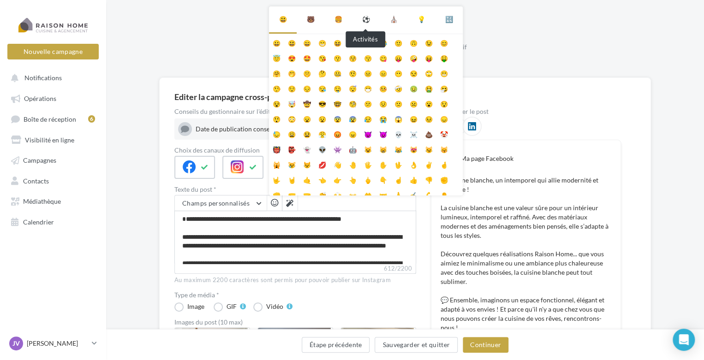
click at [367, 18] on div "⚽" at bounding box center [366, 19] width 8 height 11
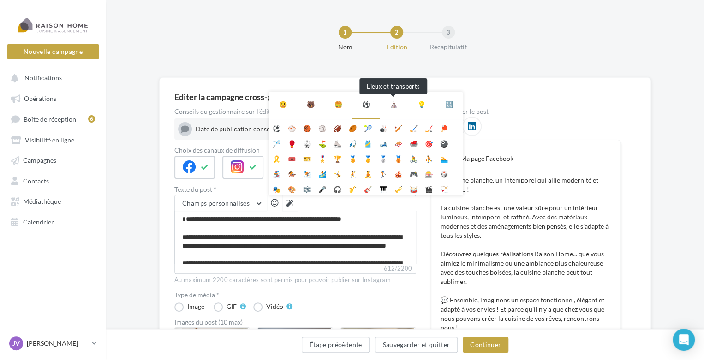
click at [393, 105] on div "⛪" at bounding box center [394, 104] width 8 height 11
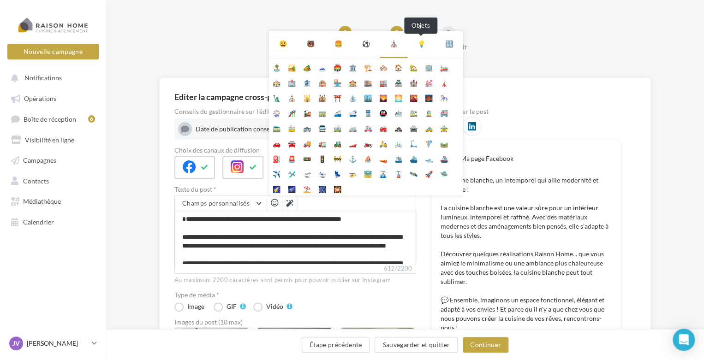
click at [421, 41] on div "💡" at bounding box center [421, 43] width 8 height 11
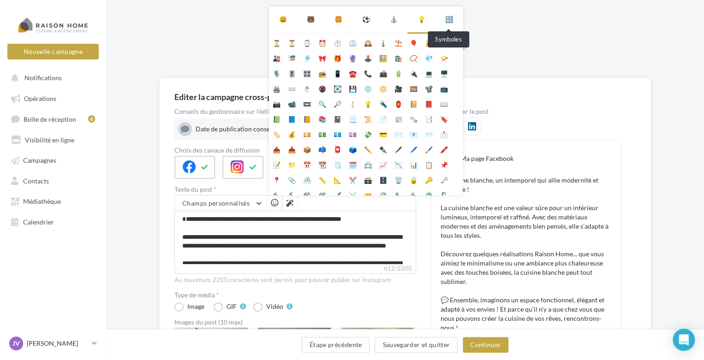
click at [446, 17] on div "🔣" at bounding box center [449, 19] width 8 height 11
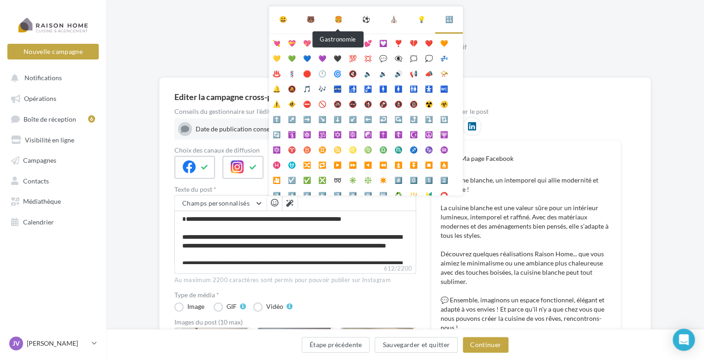
click at [338, 17] on div "🍔" at bounding box center [338, 19] width 8 height 11
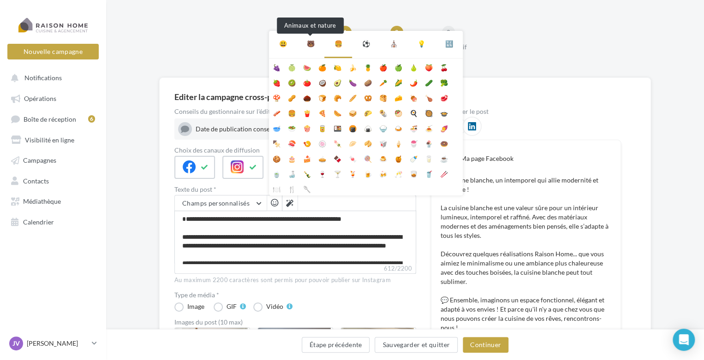
click at [310, 48] on div "🐻" at bounding box center [311, 43] width 8 height 11
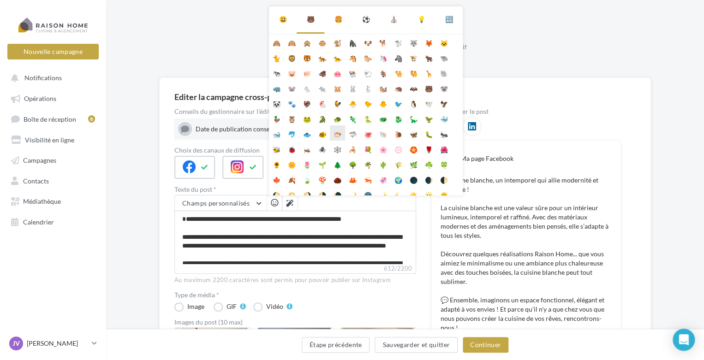
scroll to position [52, 0]
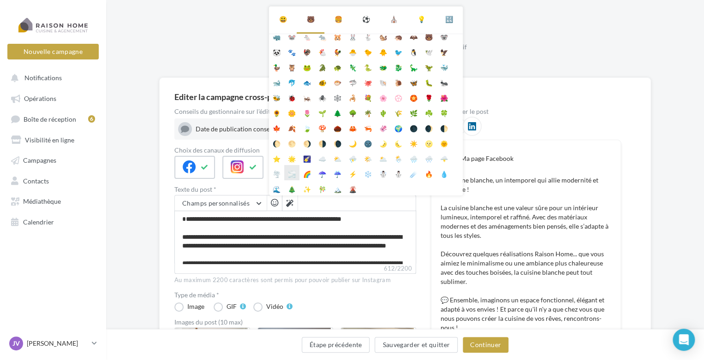
click at [291, 173] on li "🌫️" at bounding box center [291, 172] width 15 height 15
type textarea "**********"
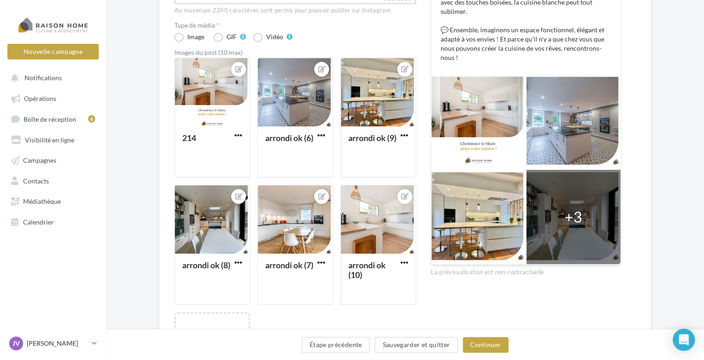
scroll to position [277, 0]
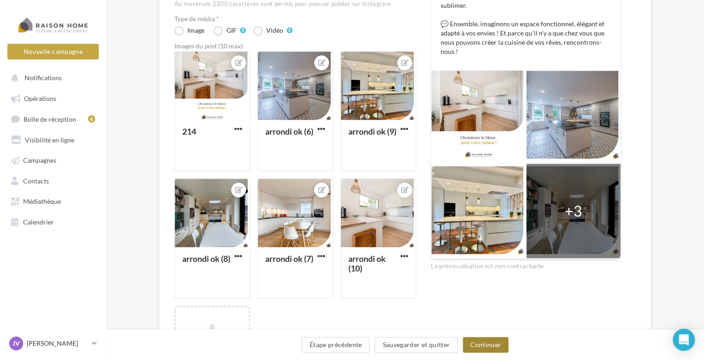
click at [483, 346] on button "Continuer" at bounding box center [486, 345] width 46 height 16
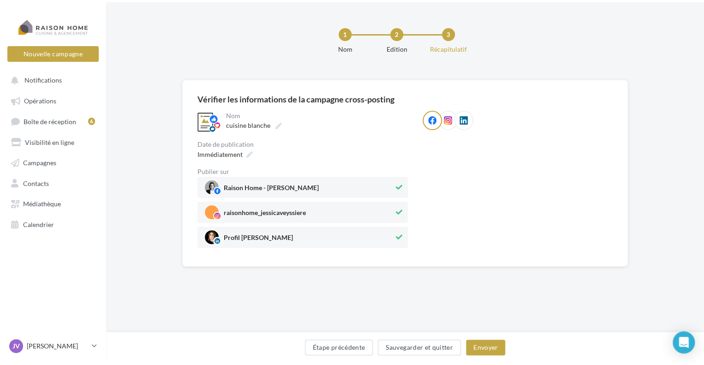
scroll to position [0, 0]
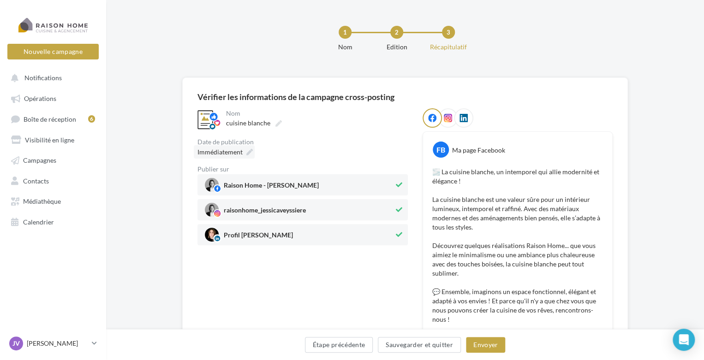
click at [246, 149] on icon at bounding box center [249, 152] width 6 height 6
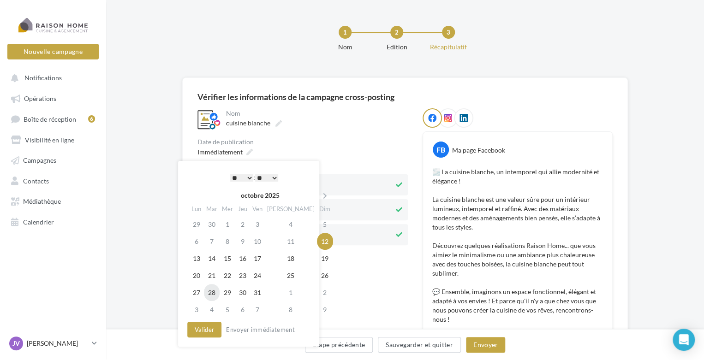
click at [214, 292] on td "28" at bounding box center [212, 292] width 16 height 17
click at [245, 178] on select "* * * * * * * * * * ** ** ** ** ** ** ** ** ** ** ** ** ** **" at bounding box center [241, 177] width 23 height 7
click at [211, 332] on button "Valider" at bounding box center [204, 330] width 34 height 16
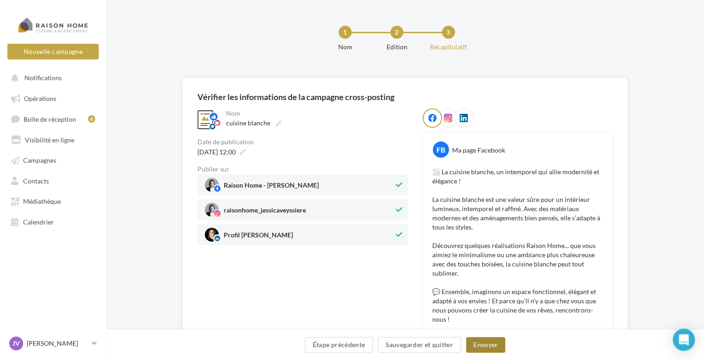
click at [486, 345] on button "Envoyer" at bounding box center [485, 345] width 39 height 16
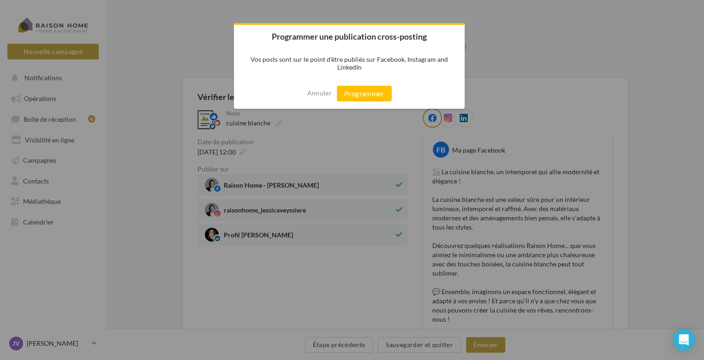
click at [491, 353] on div at bounding box center [352, 180] width 704 height 360
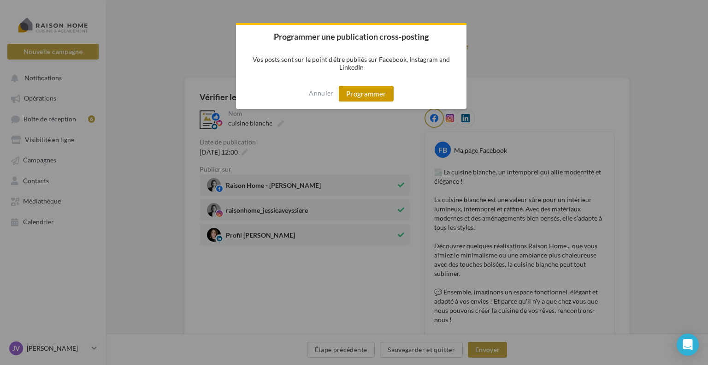
click at [382, 91] on button "Programmer" at bounding box center [366, 94] width 55 height 16
